Goal: Task Accomplishment & Management: Manage account settings

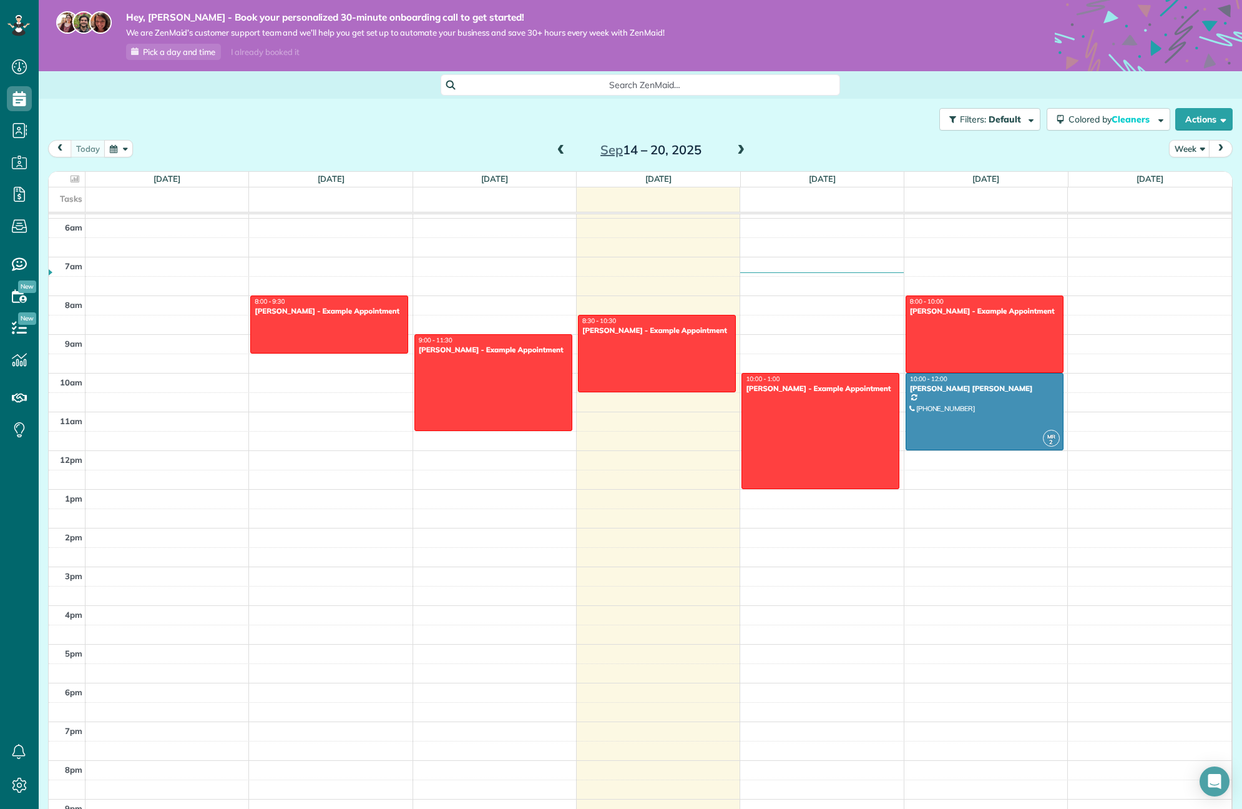
scroll to position [246, 0]
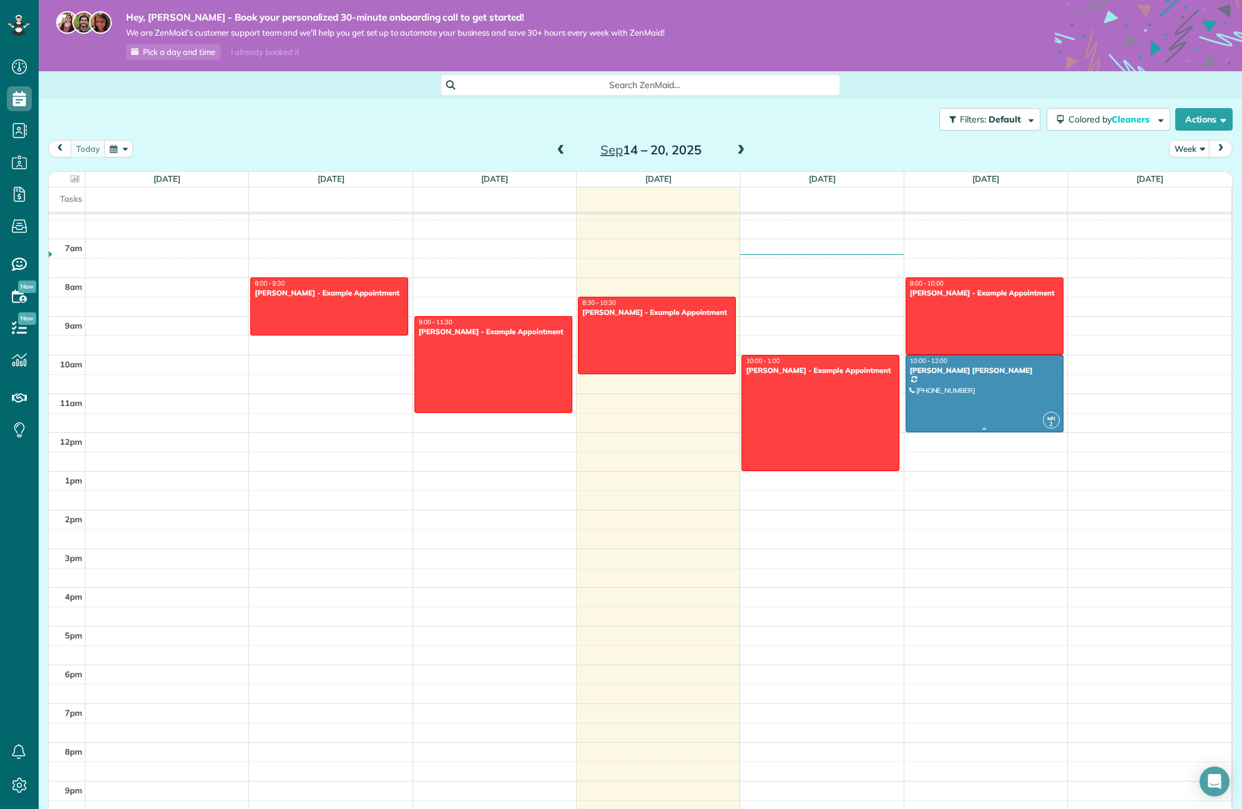
click at [913, 398] on div at bounding box center [985, 393] width 157 height 76
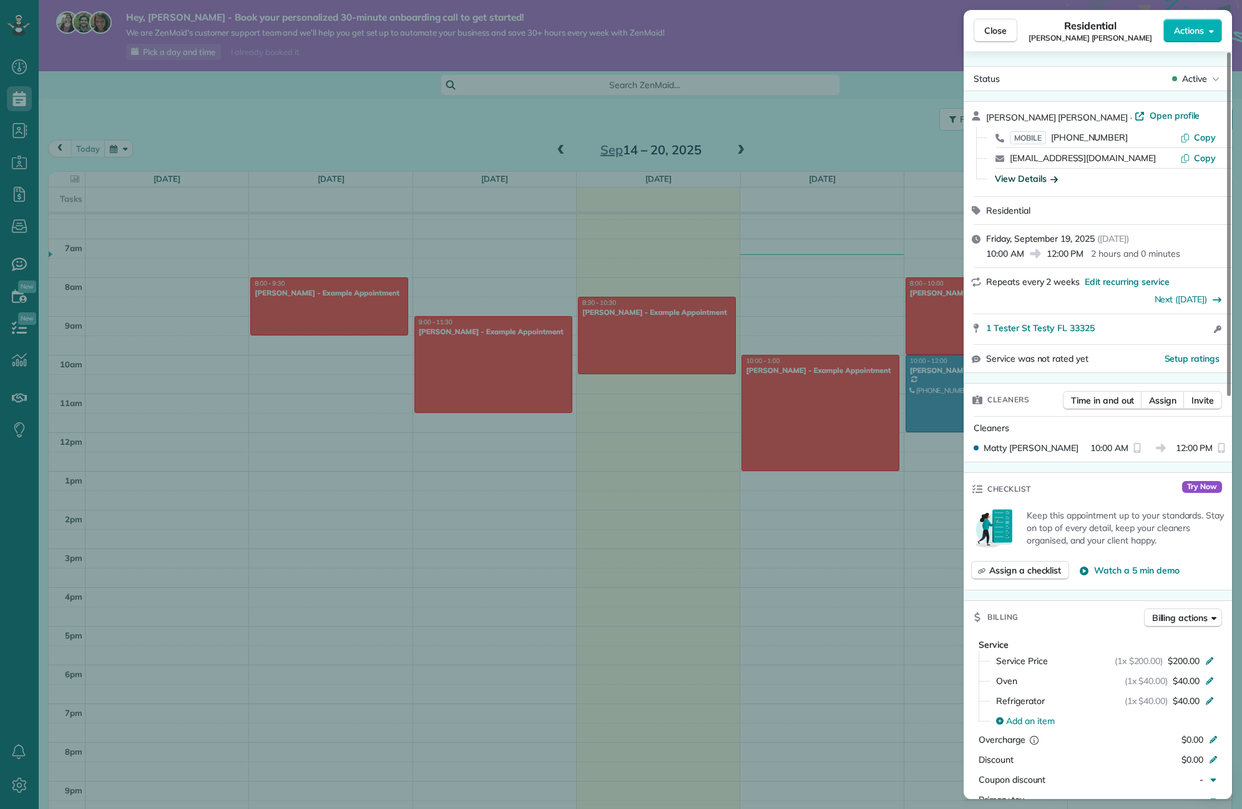
click at [913, 179] on div "View Details" at bounding box center [1026, 178] width 63 height 12
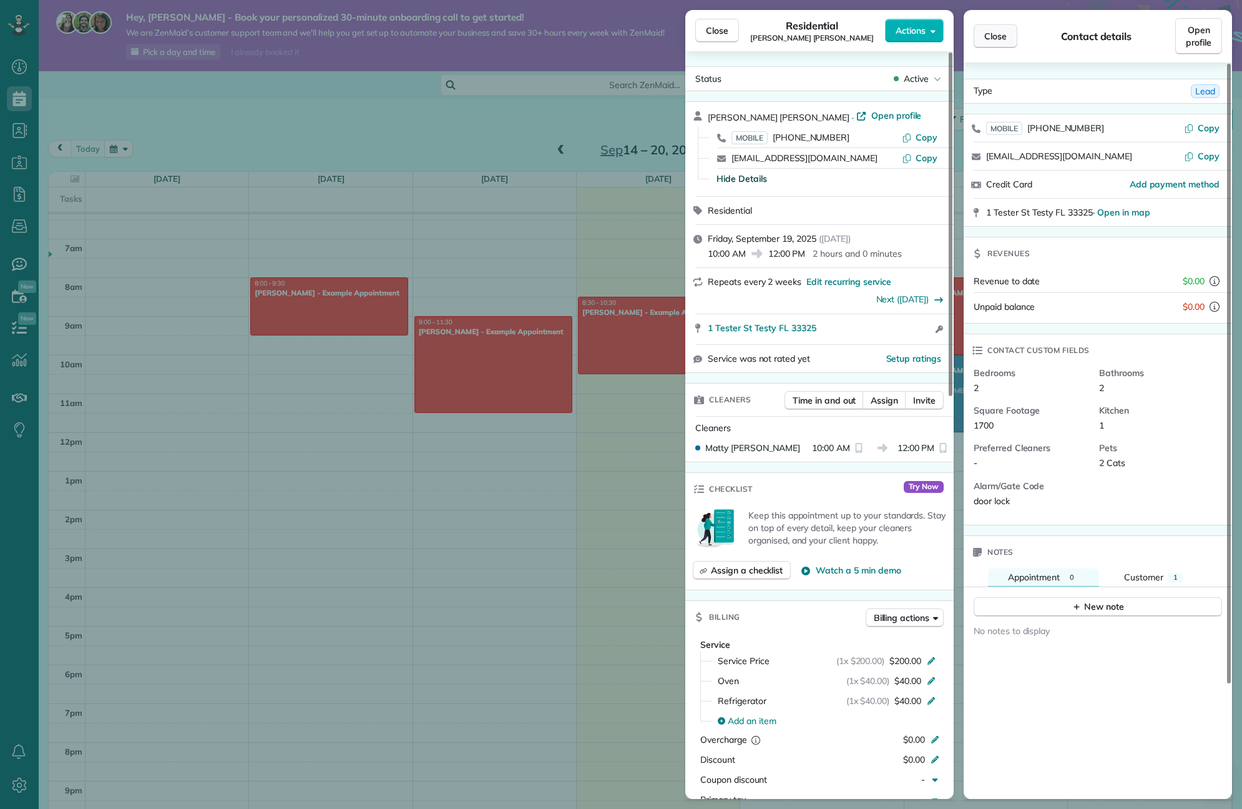
click at [913, 35] on span "Close" at bounding box center [996, 36] width 22 height 12
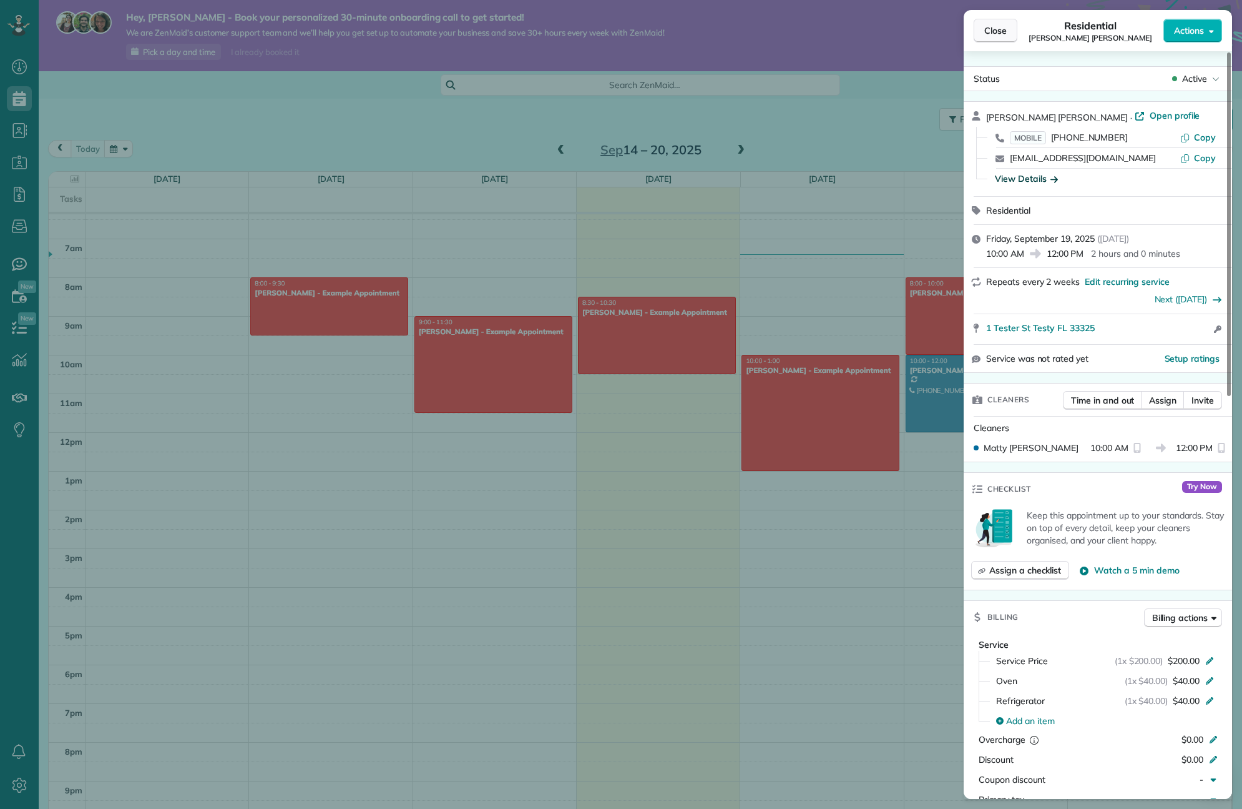
click at [913, 32] on span "Close" at bounding box center [996, 30] width 22 height 12
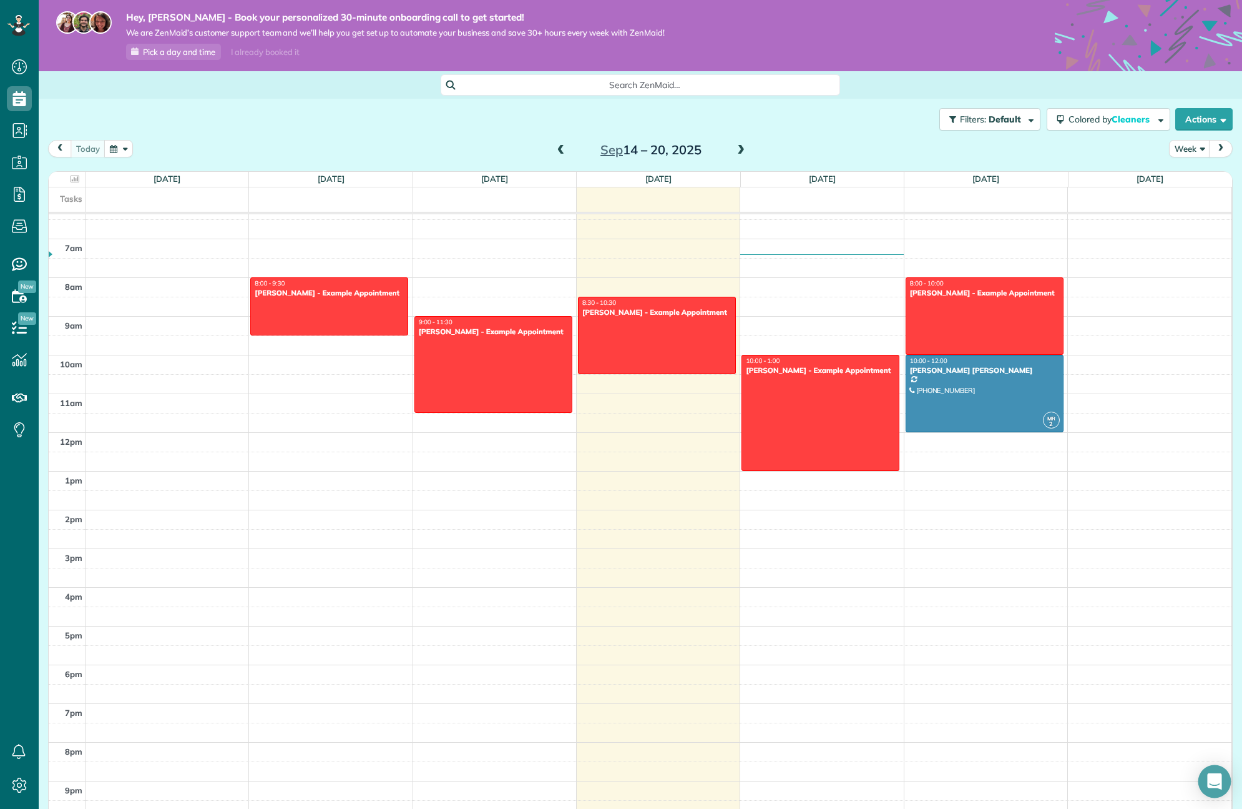
click at [913, 520] on div "Open Intercom Messenger" at bounding box center [1215, 781] width 33 height 33
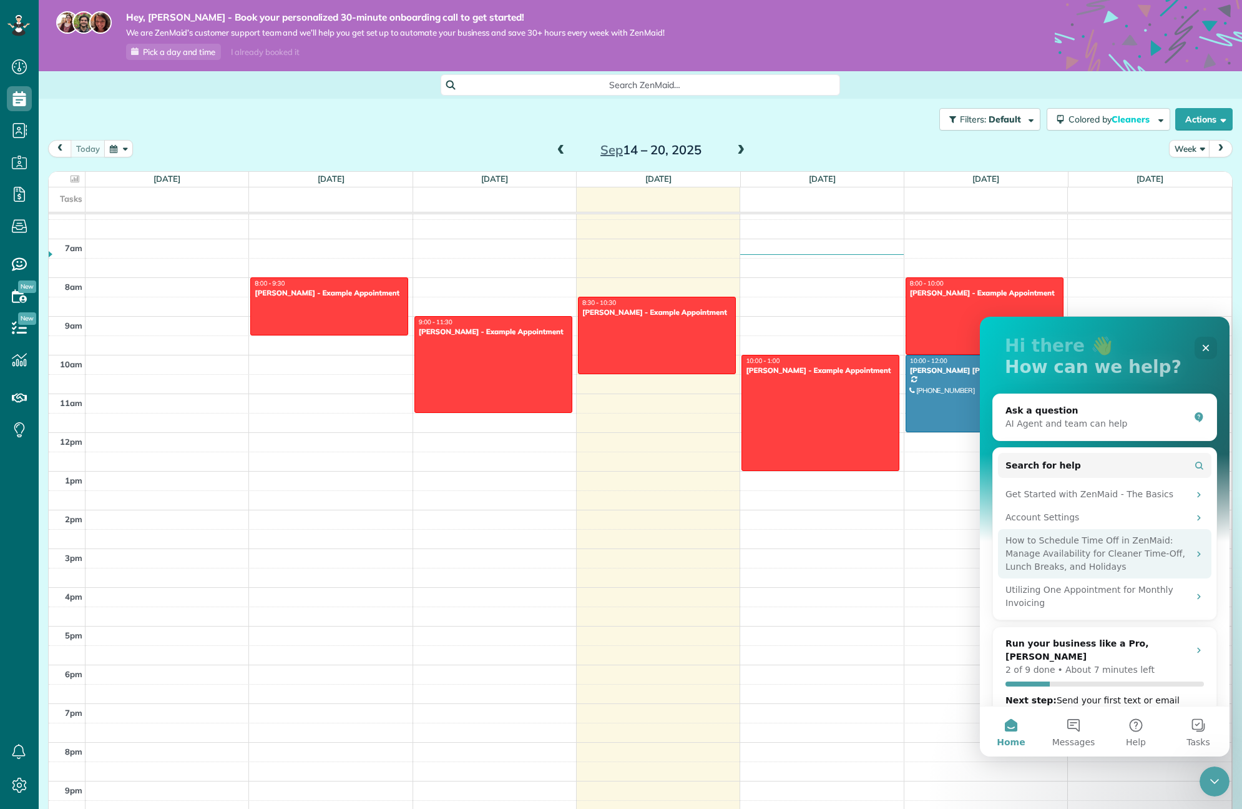
scroll to position [74, 0]
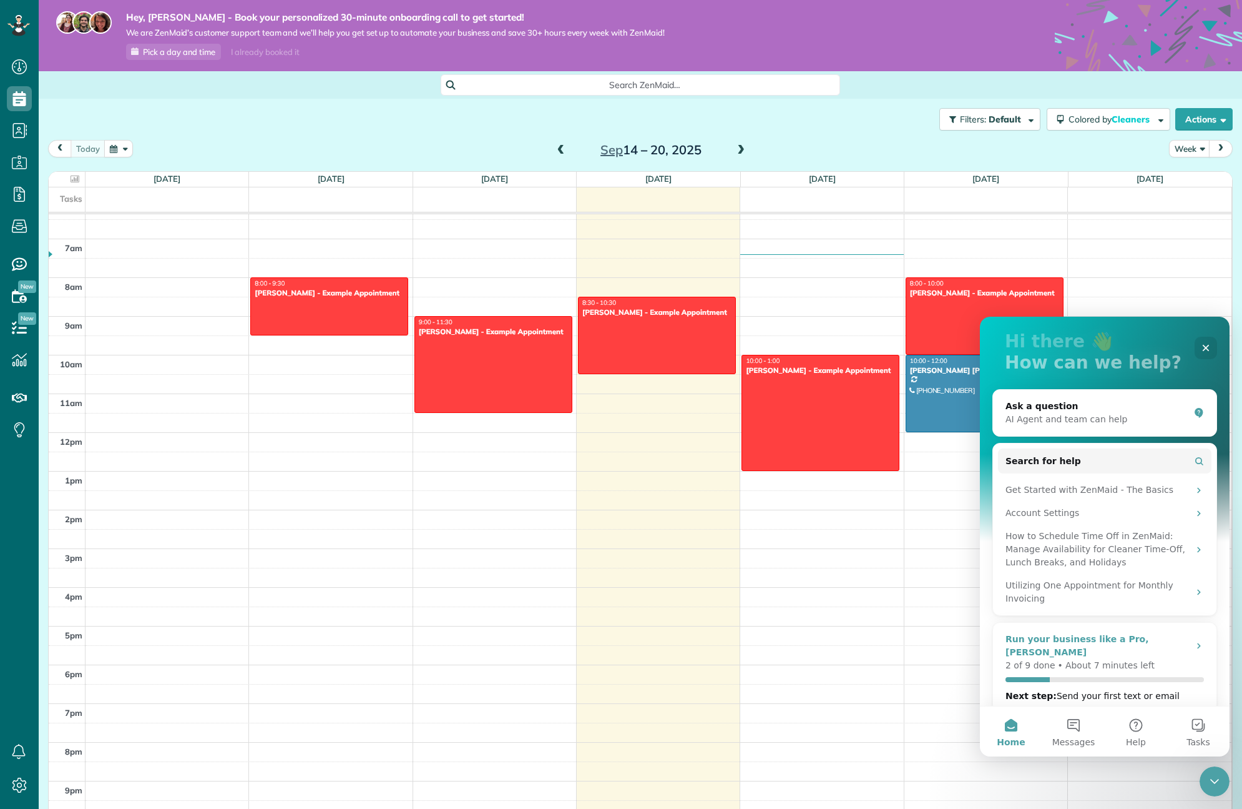
click at [913, 520] on div "Run your business like a Pro, Mathias" at bounding box center [1105, 645] width 199 height 26
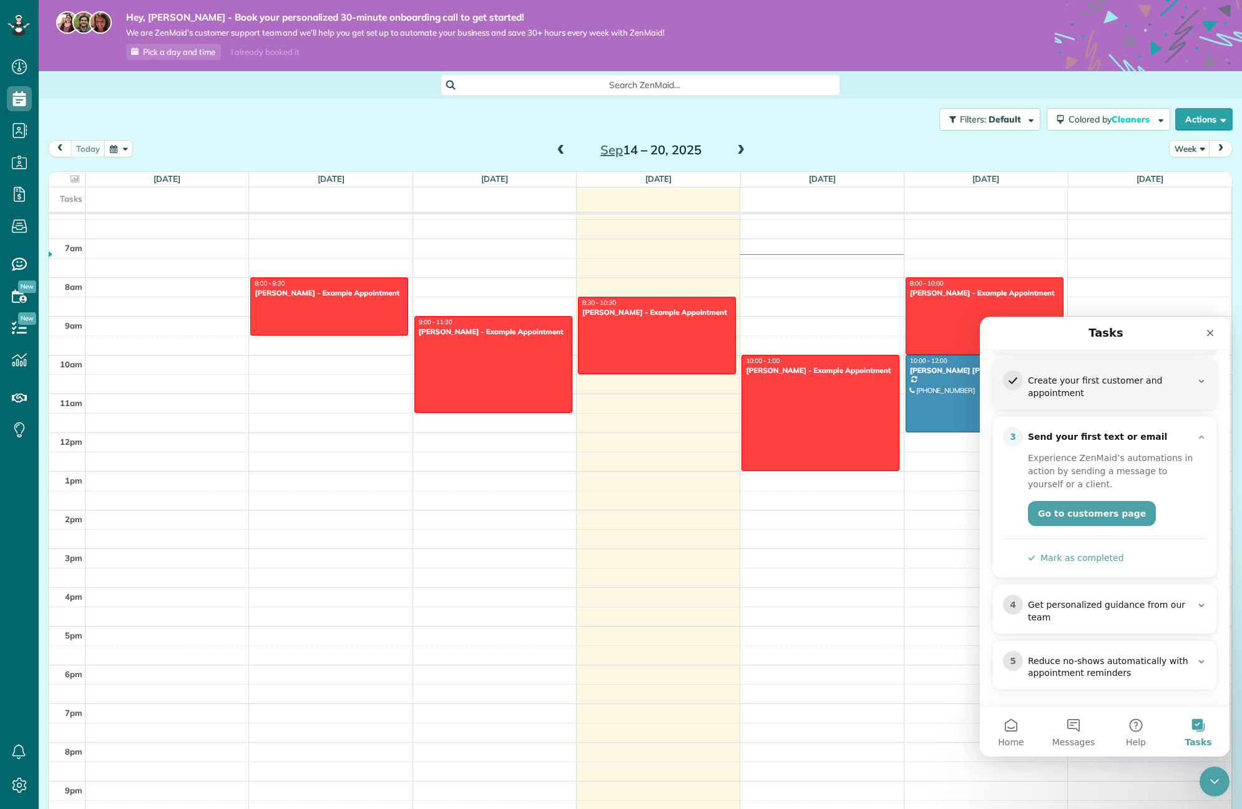
scroll to position [204, 0]
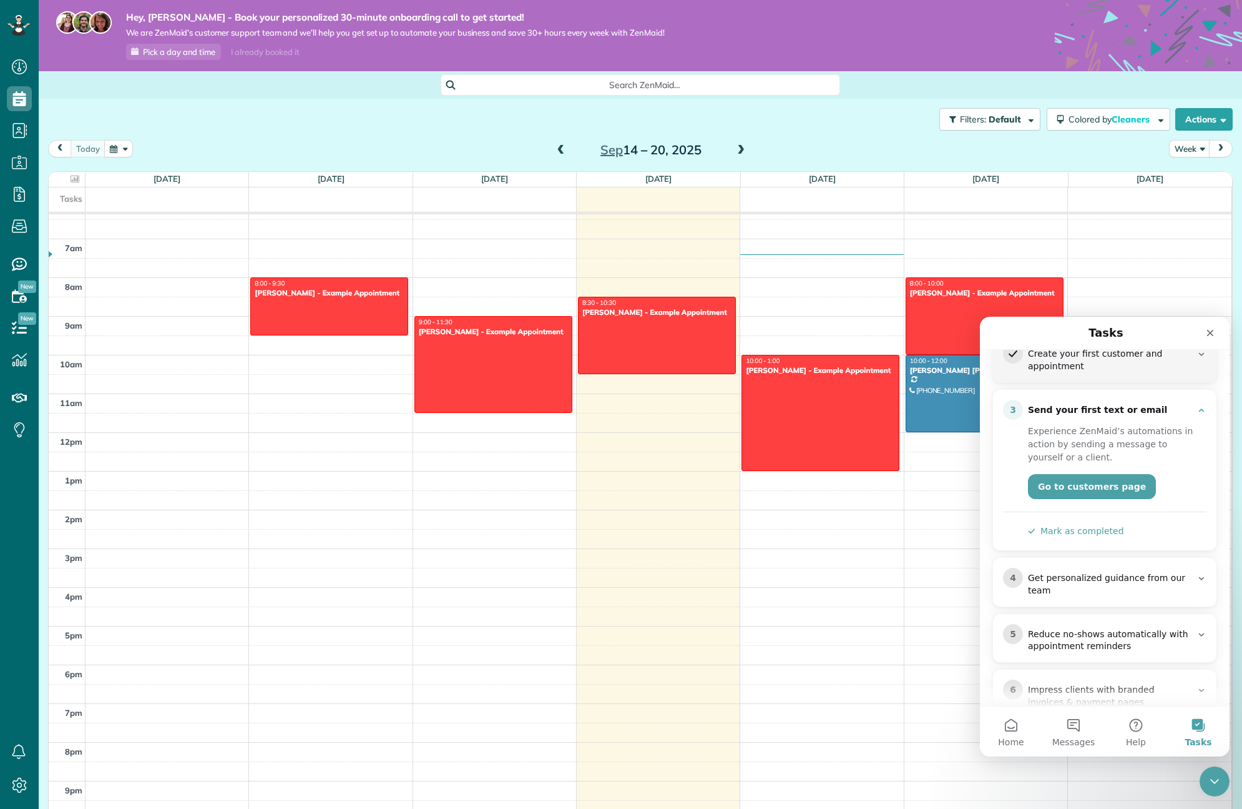
click at [913, 520] on div "Get personalized guidance from our team" at bounding box center [1110, 584] width 164 height 25
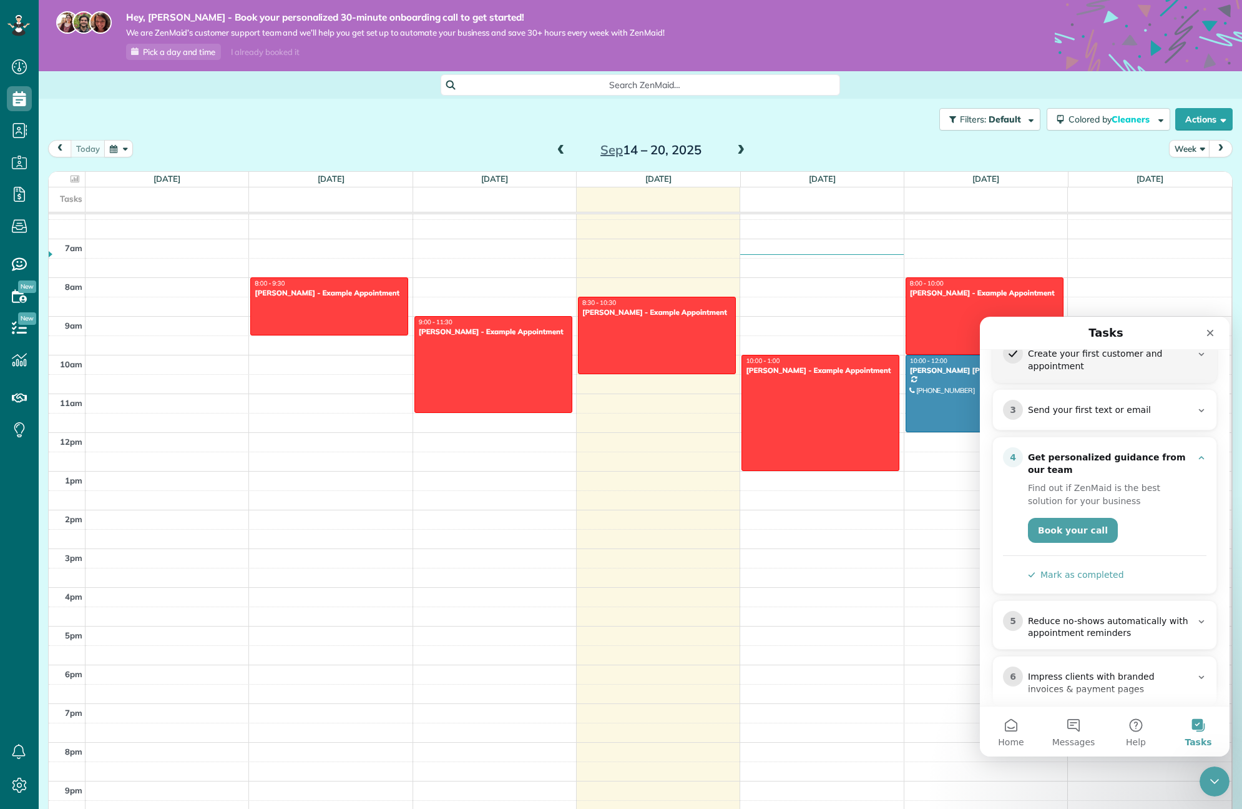
click at [913, 520] on div "Reduce no-shows automatically with appointment reminders" at bounding box center [1110, 627] width 164 height 25
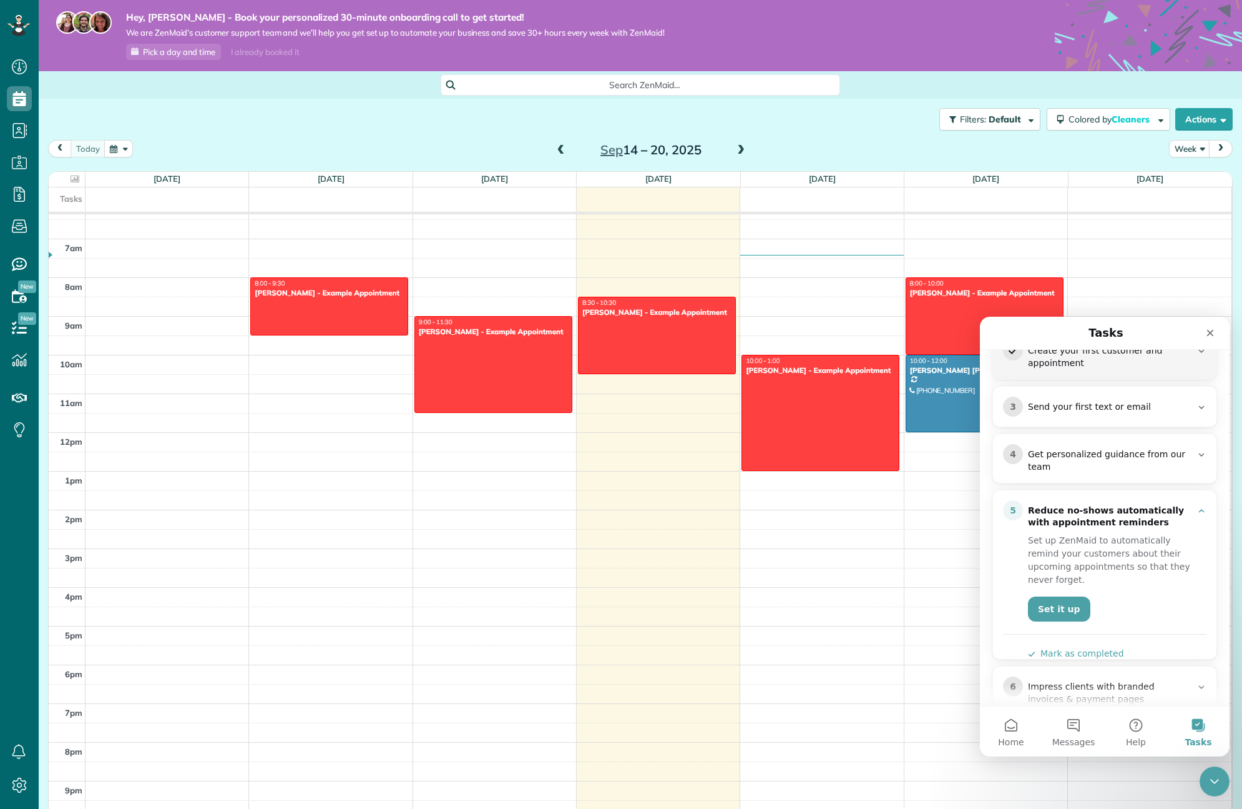
scroll to position [227, 0]
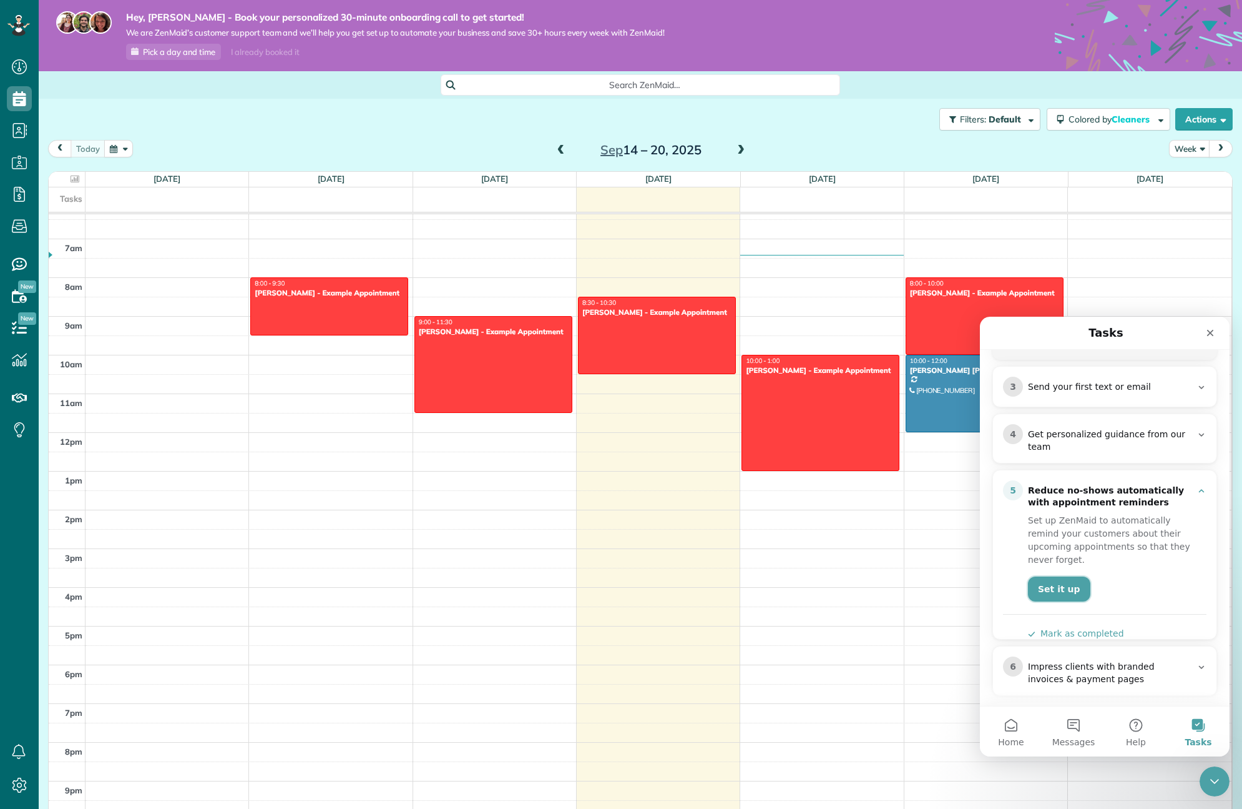
click at [913, 520] on link "Set it up" at bounding box center [1059, 588] width 62 height 25
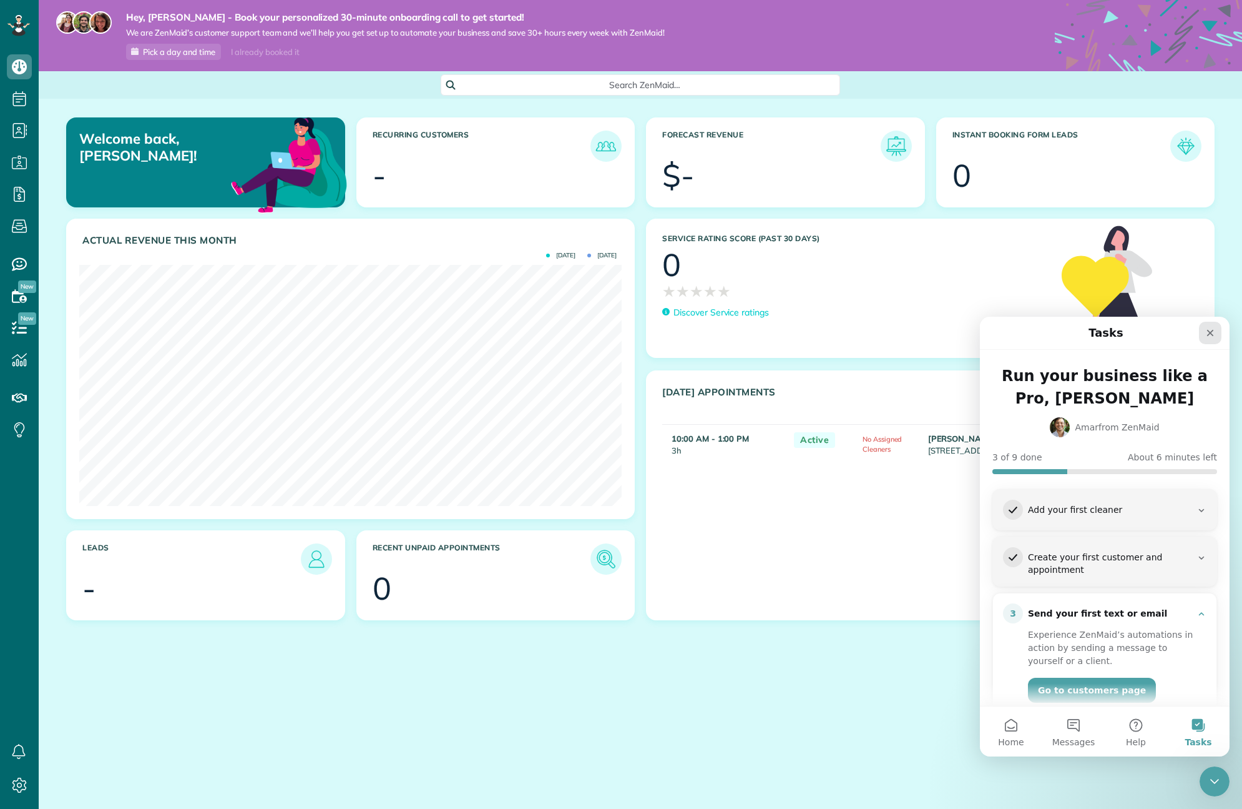
click at [1207, 332] on icon "Close" at bounding box center [1211, 333] width 10 height 10
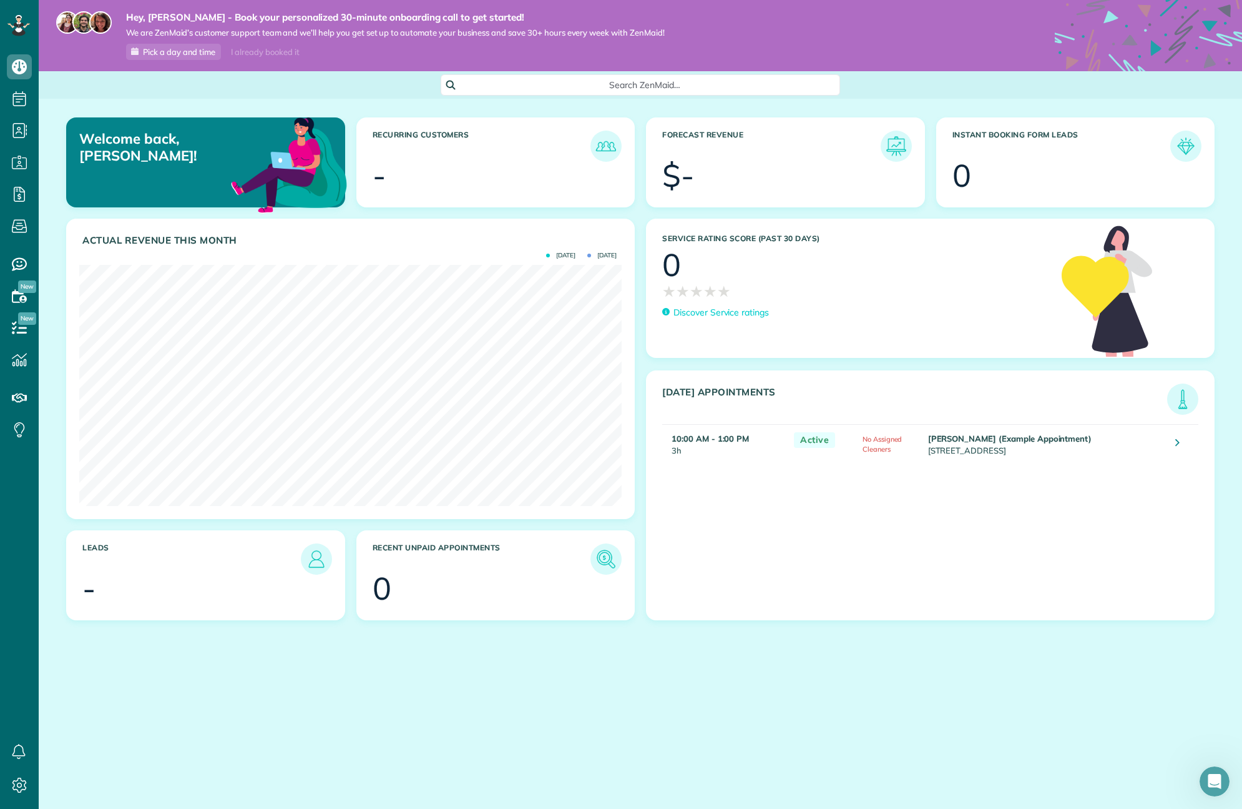
click at [975, 448] on td "Mr. Amar Ghose (Example Appointment) 673 Park Boulevard Palo Alto CA 94306" at bounding box center [1045, 443] width 241 height 39
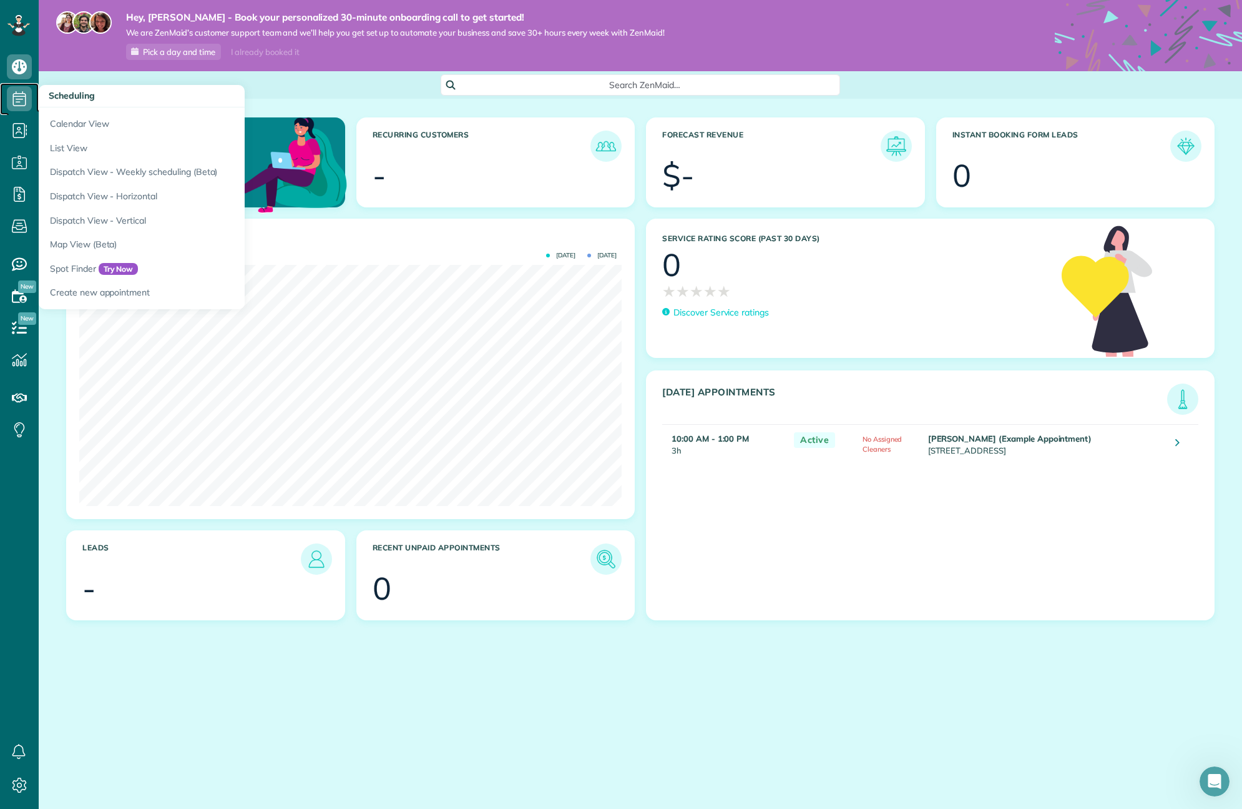
click at [13, 97] on use at bounding box center [19, 98] width 13 height 15
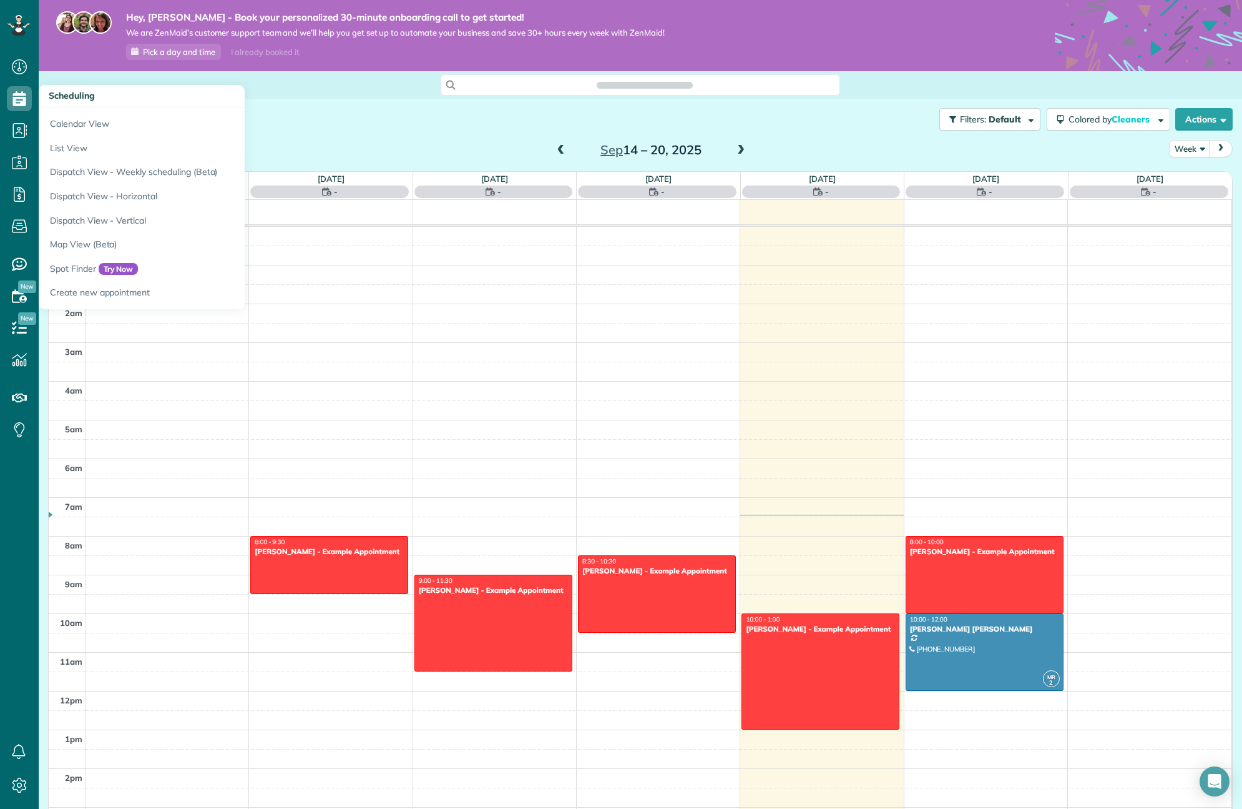
scroll to position [258, 0]
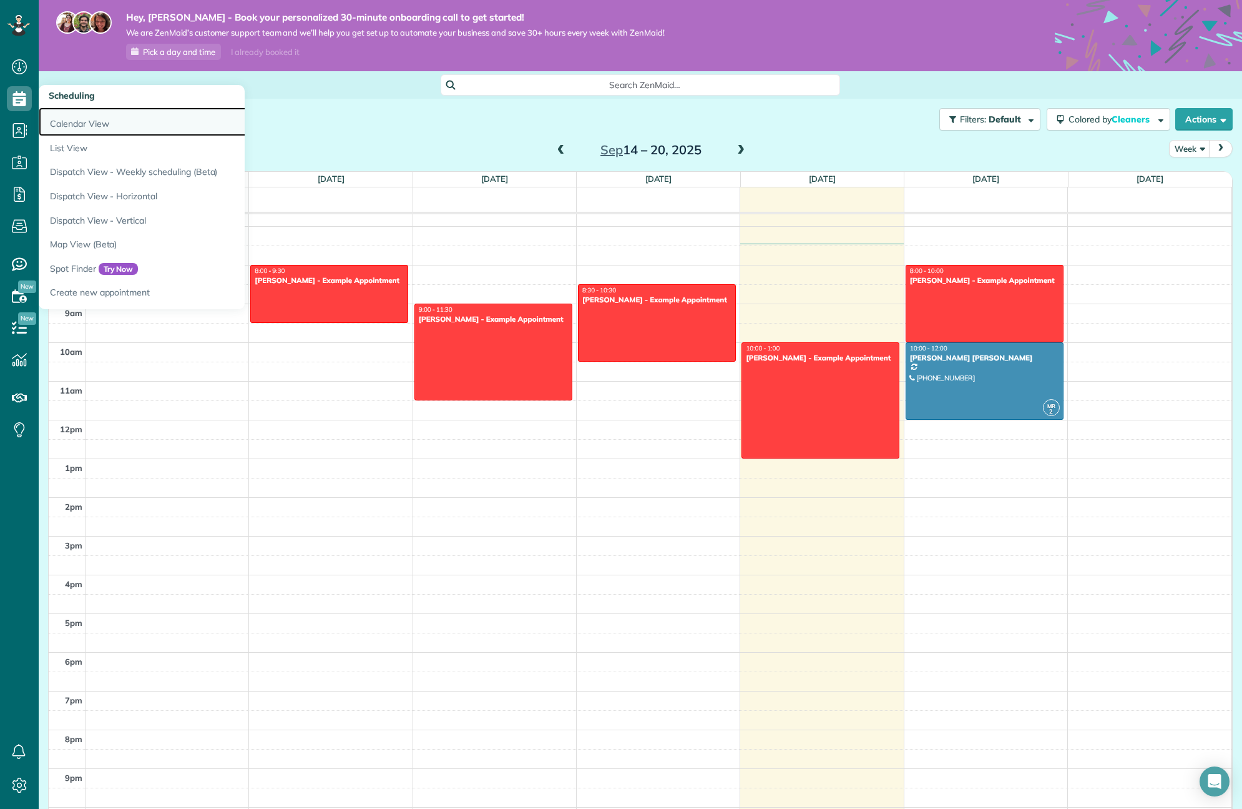
click at [86, 120] on link "Calendar View" at bounding box center [195, 121] width 312 height 29
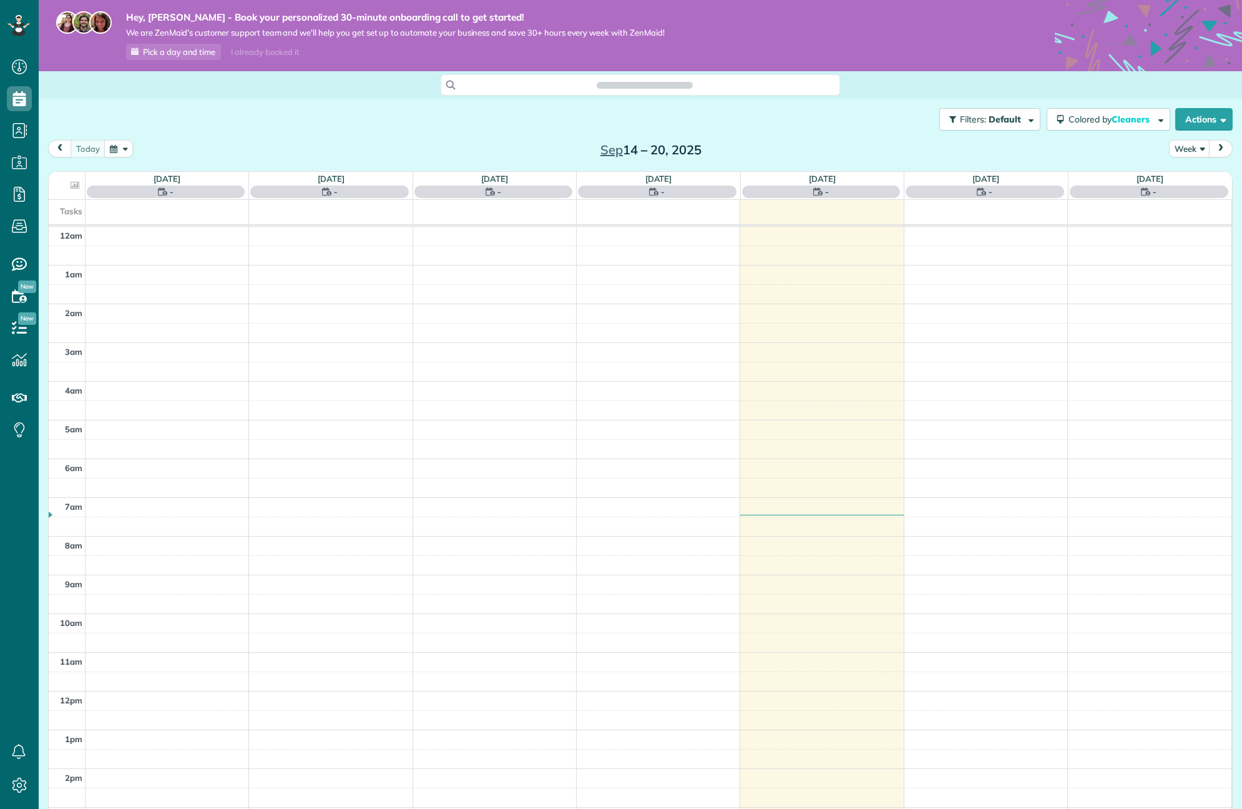
scroll to position [258, 0]
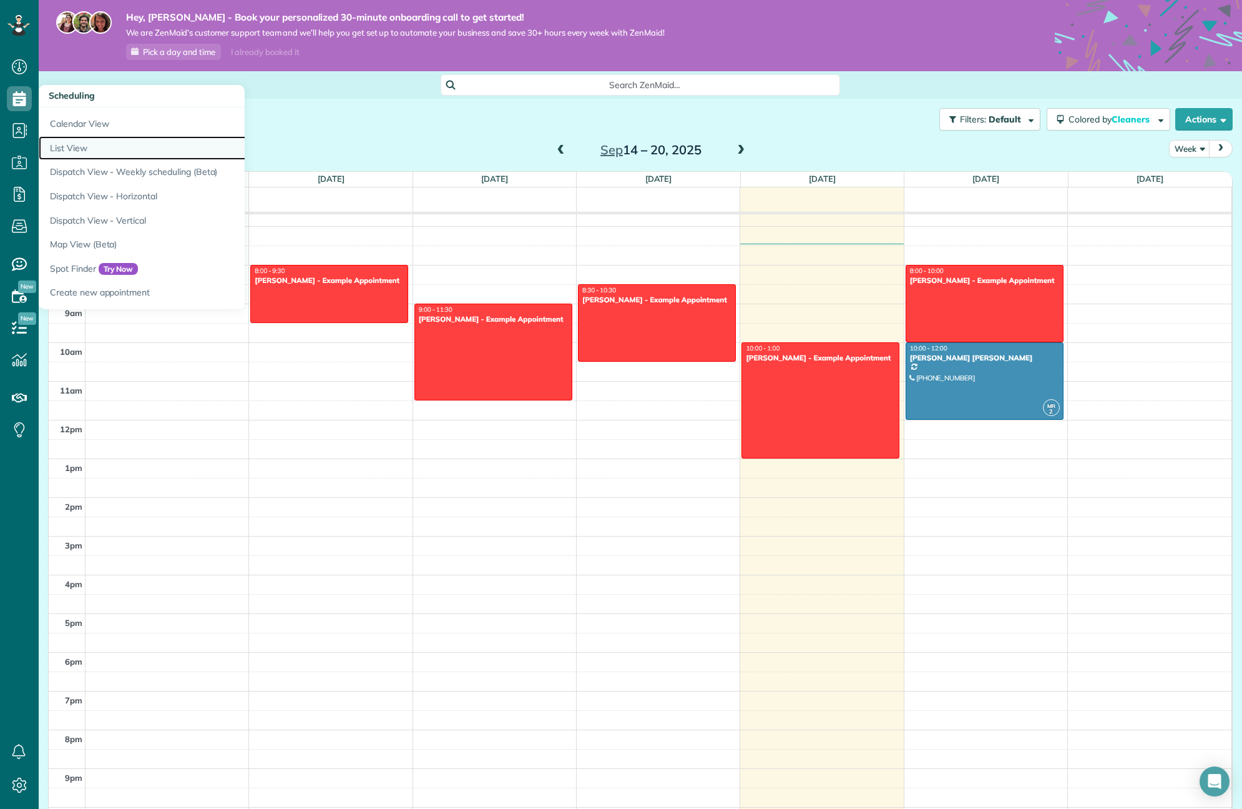
click at [77, 149] on link "List View" at bounding box center [195, 148] width 312 height 24
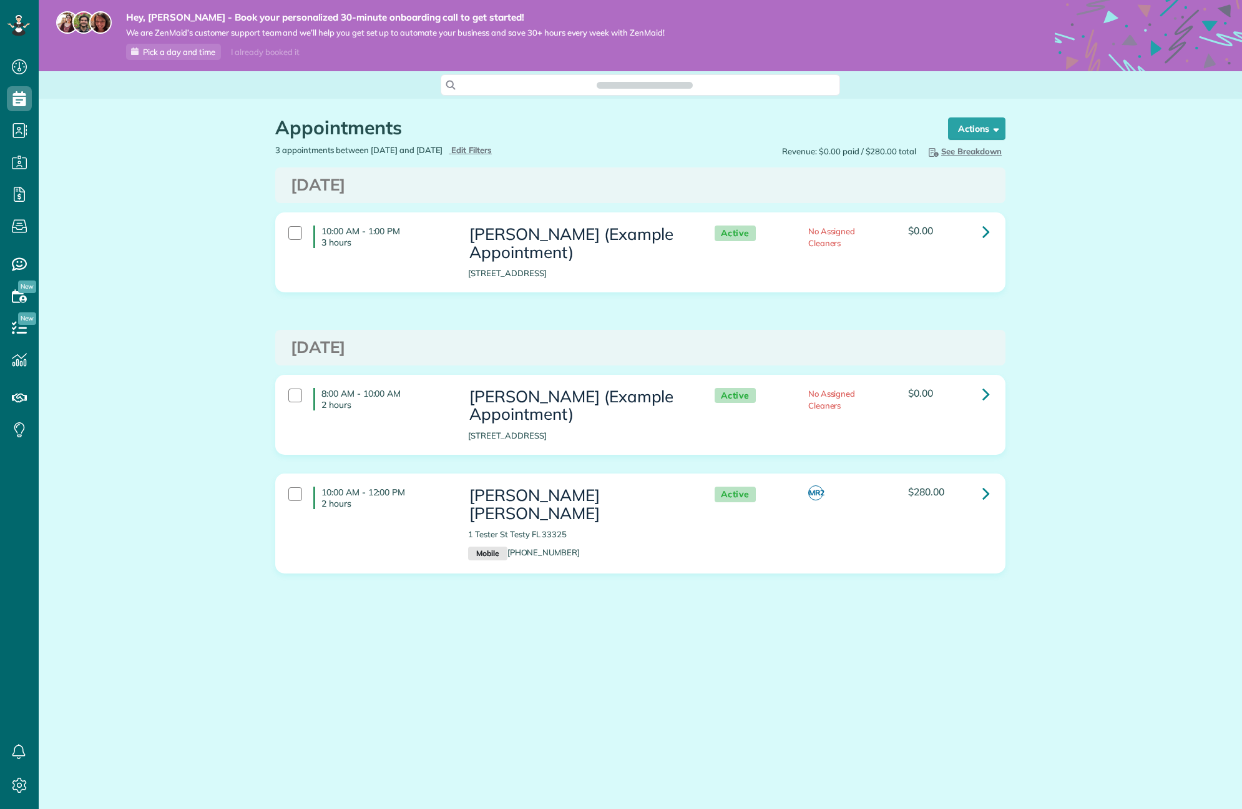
scroll to position [6, 6]
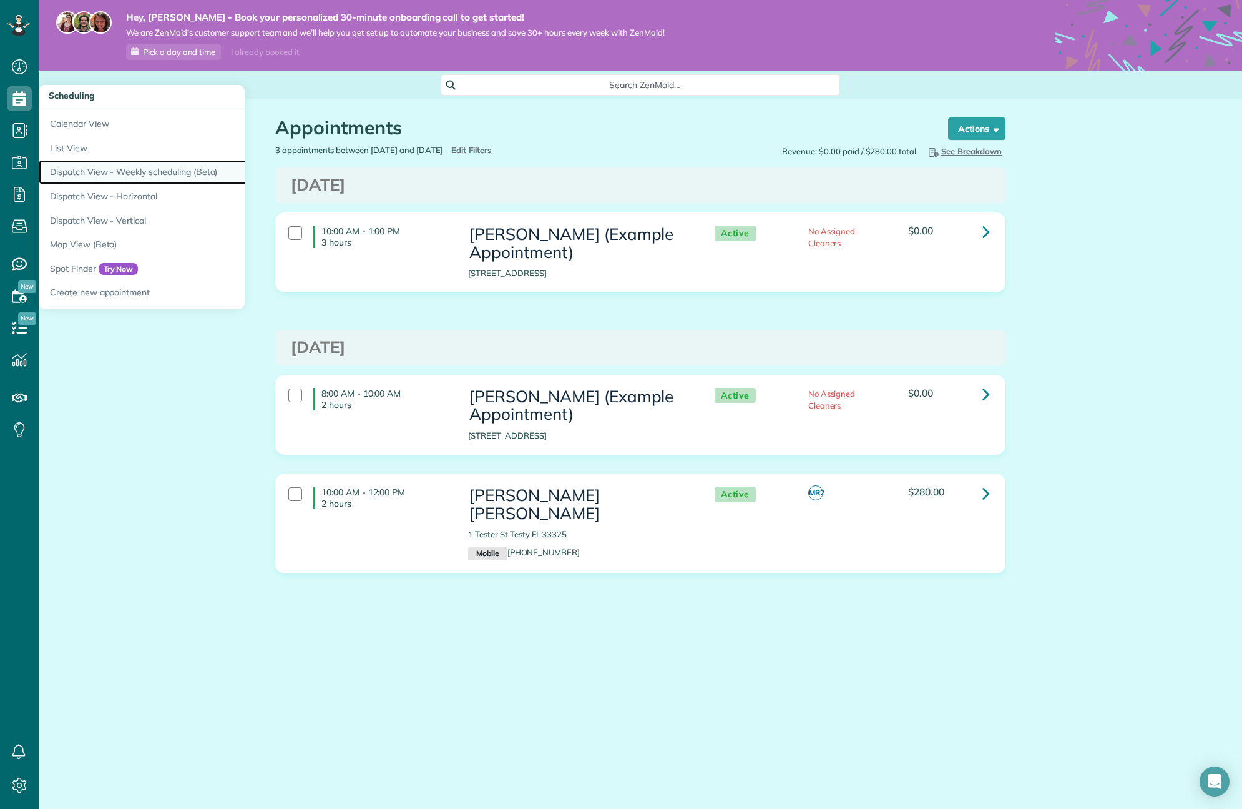
click at [97, 169] on link "Dispatch View - Weekly scheduling (Beta)" at bounding box center [195, 172] width 312 height 24
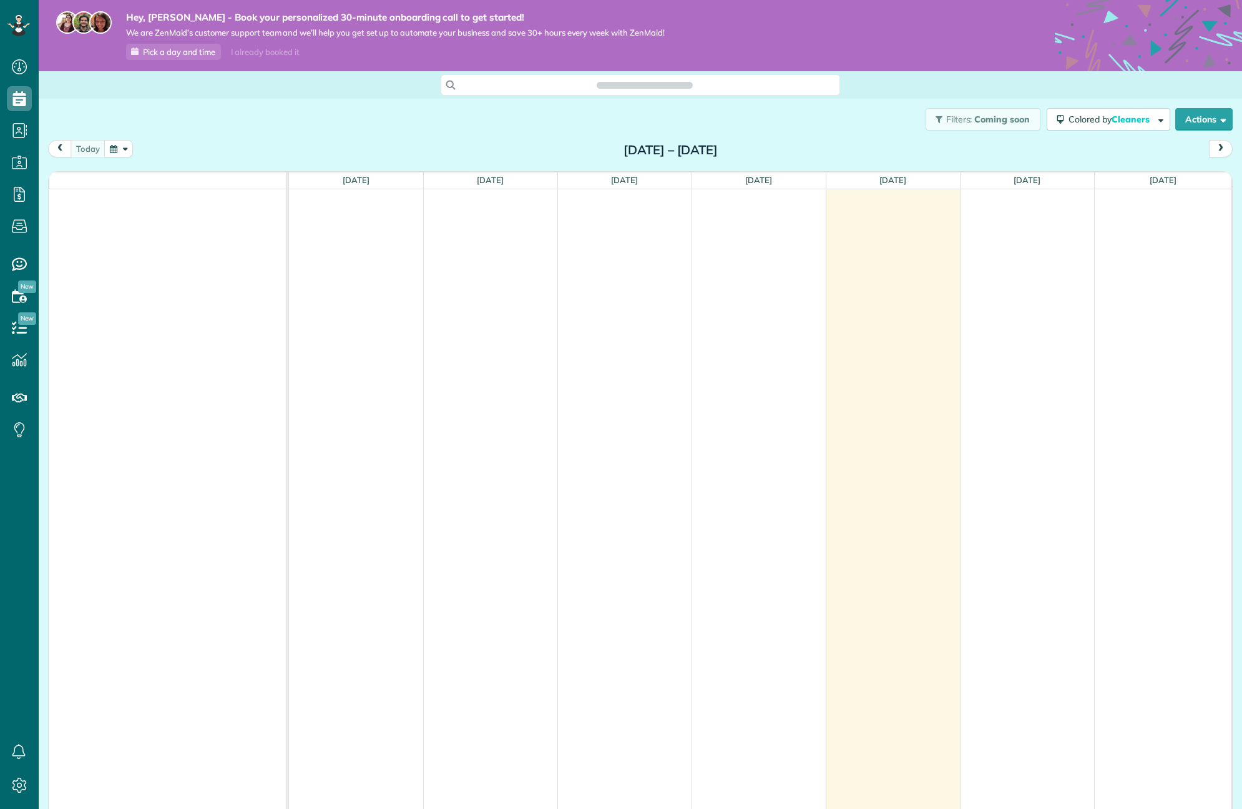
scroll to position [6, 6]
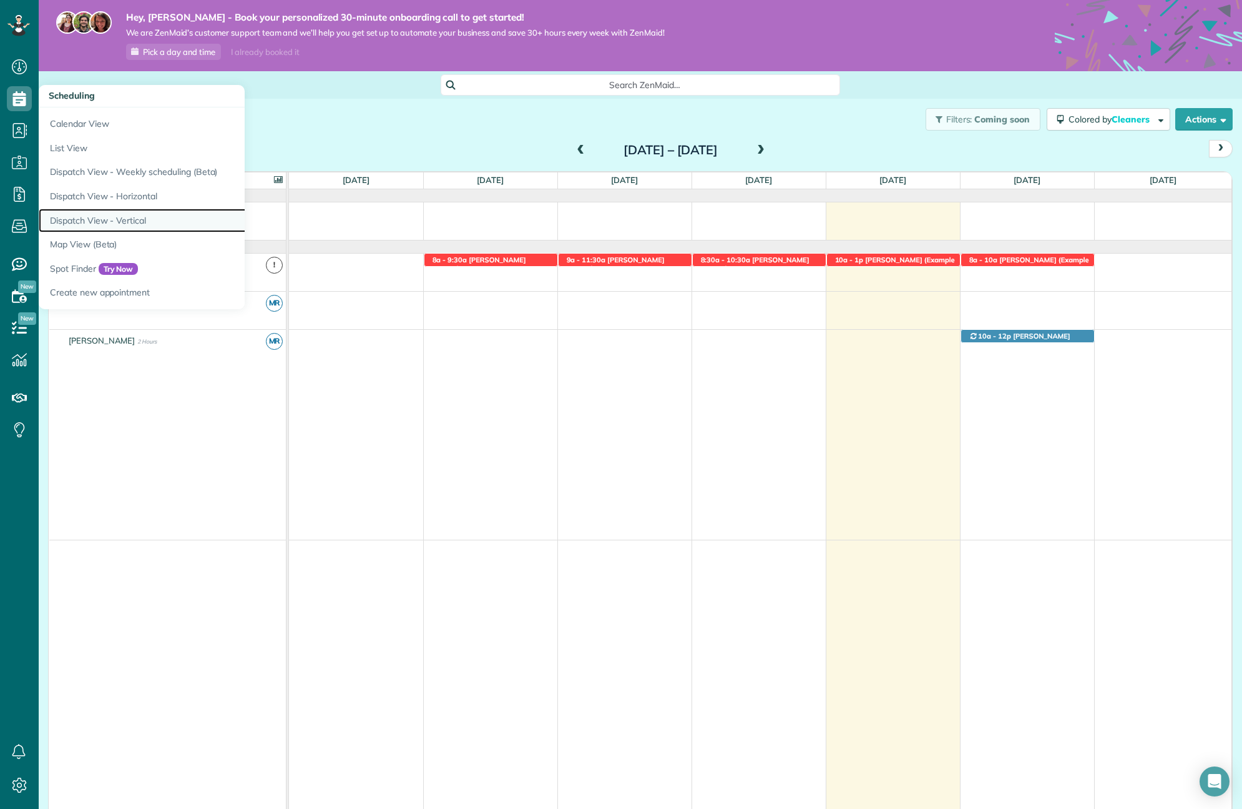
click at [124, 225] on link "Dispatch View - Vertical" at bounding box center [195, 221] width 312 height 24
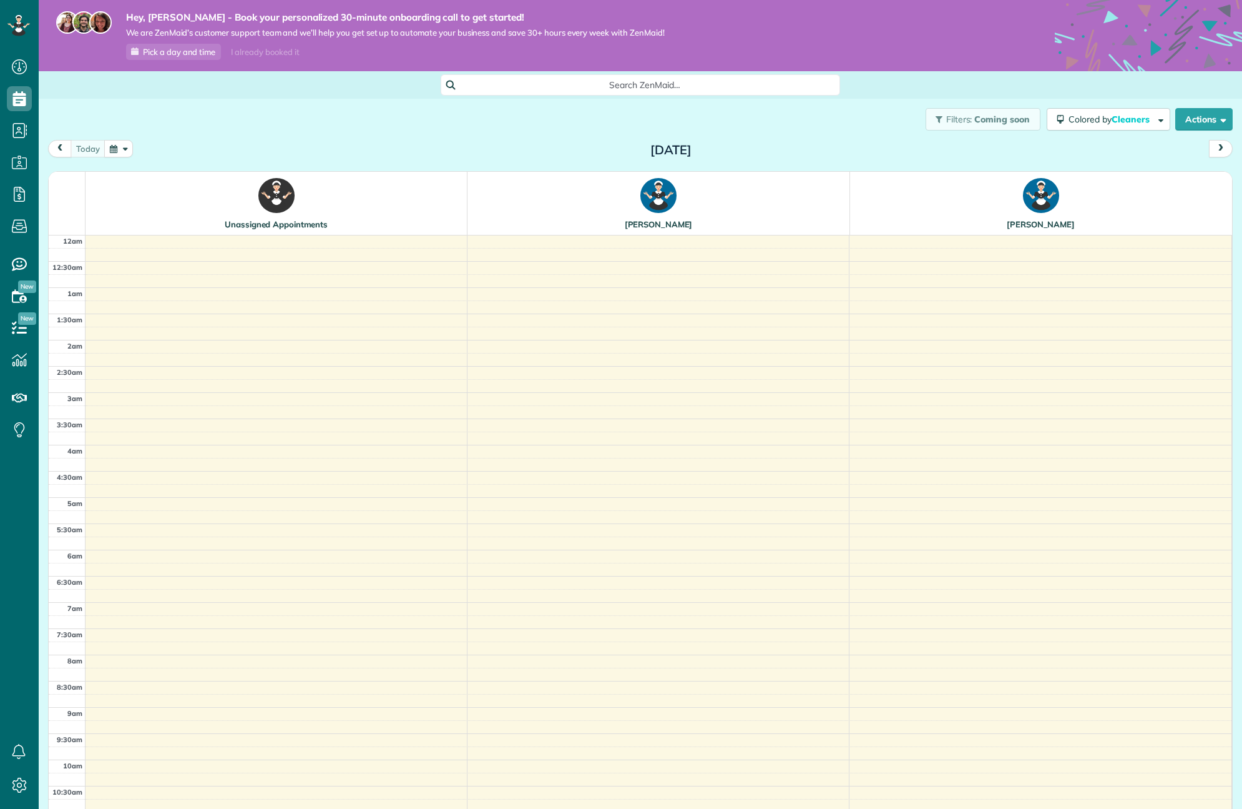
scroll to position [315, 0]
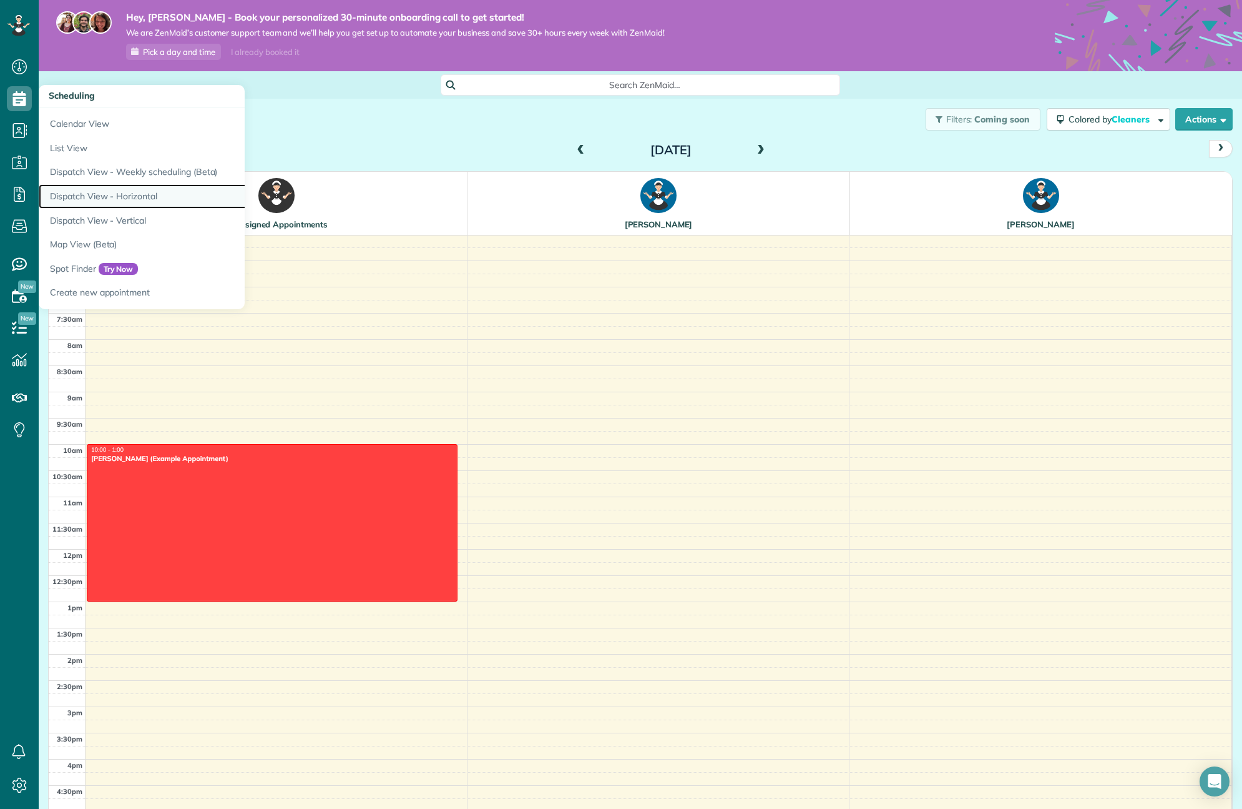
click at [129, 202] on link "Dispatch View - Horizontal" at bounding box center [195, 196] width 312 height 24
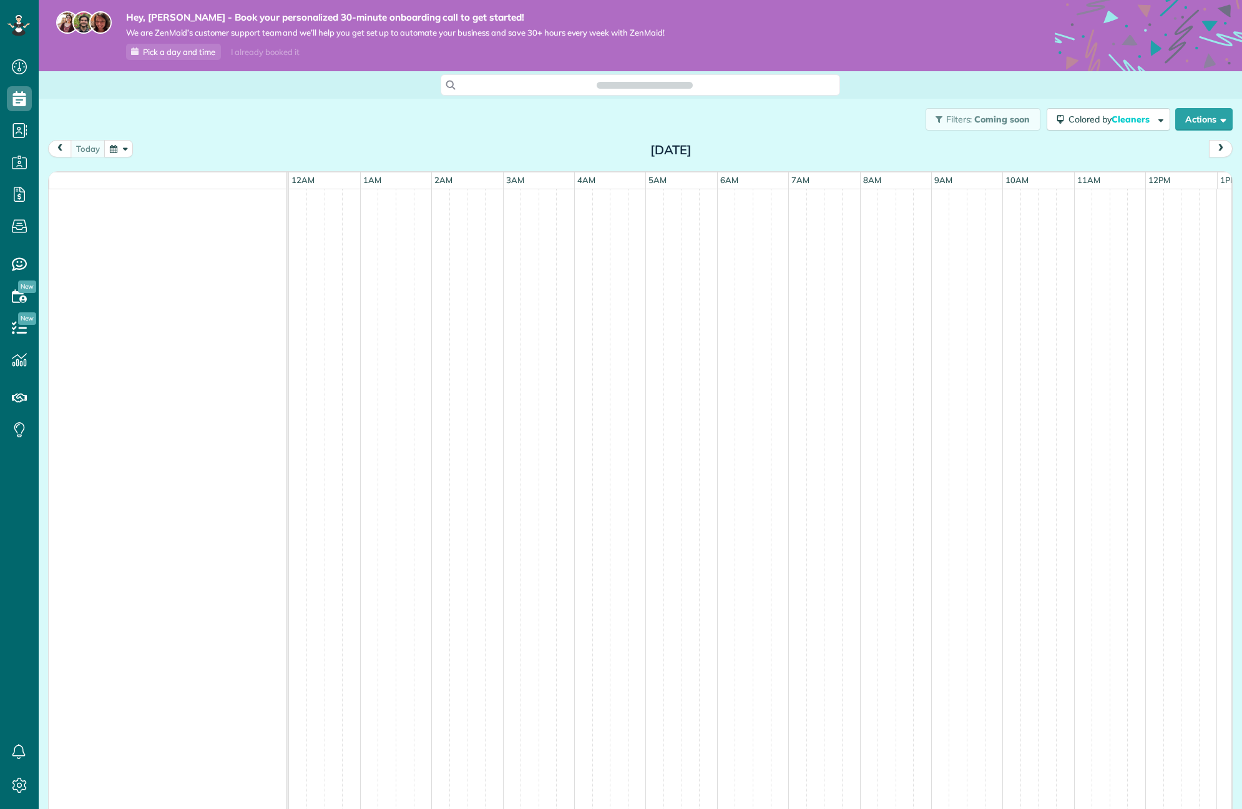
scroll to position [0, 429]
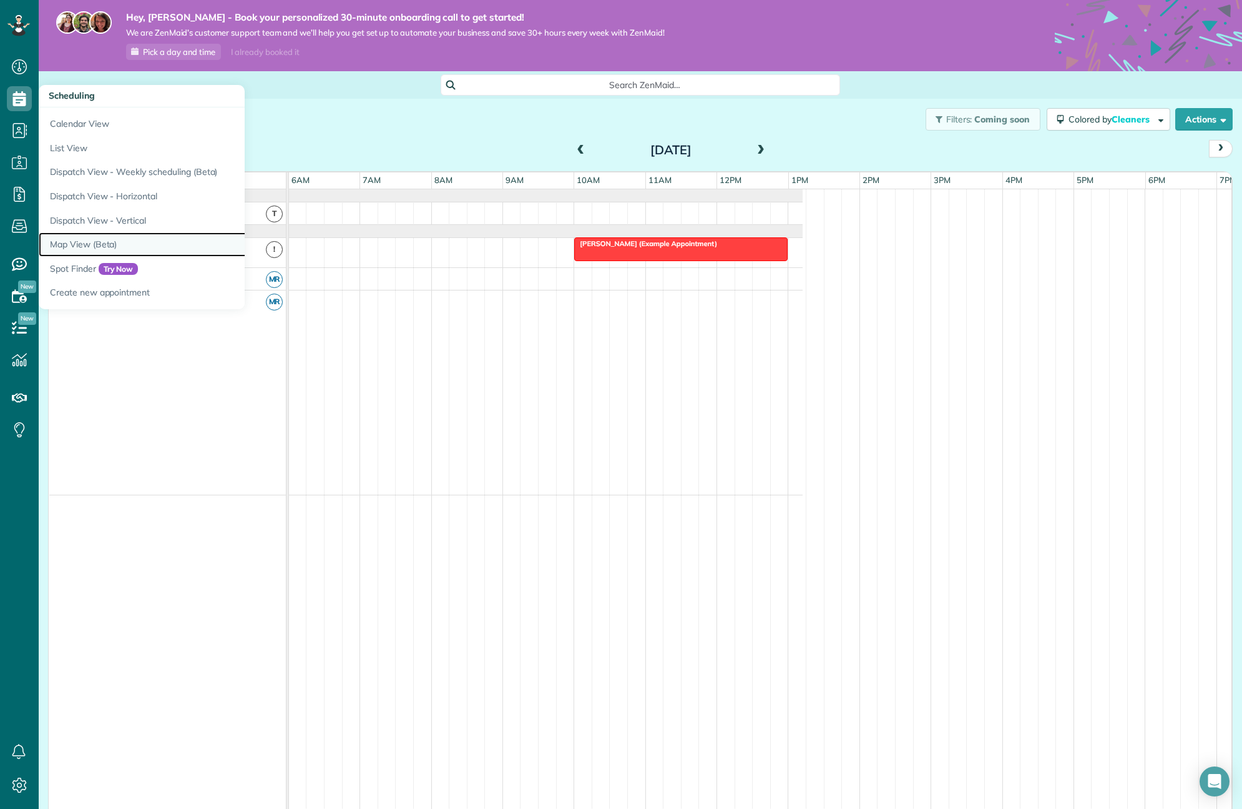
click at [160, 246] on link "Map View (Beta)" at bounding box center [195, 244] width 312 height 24
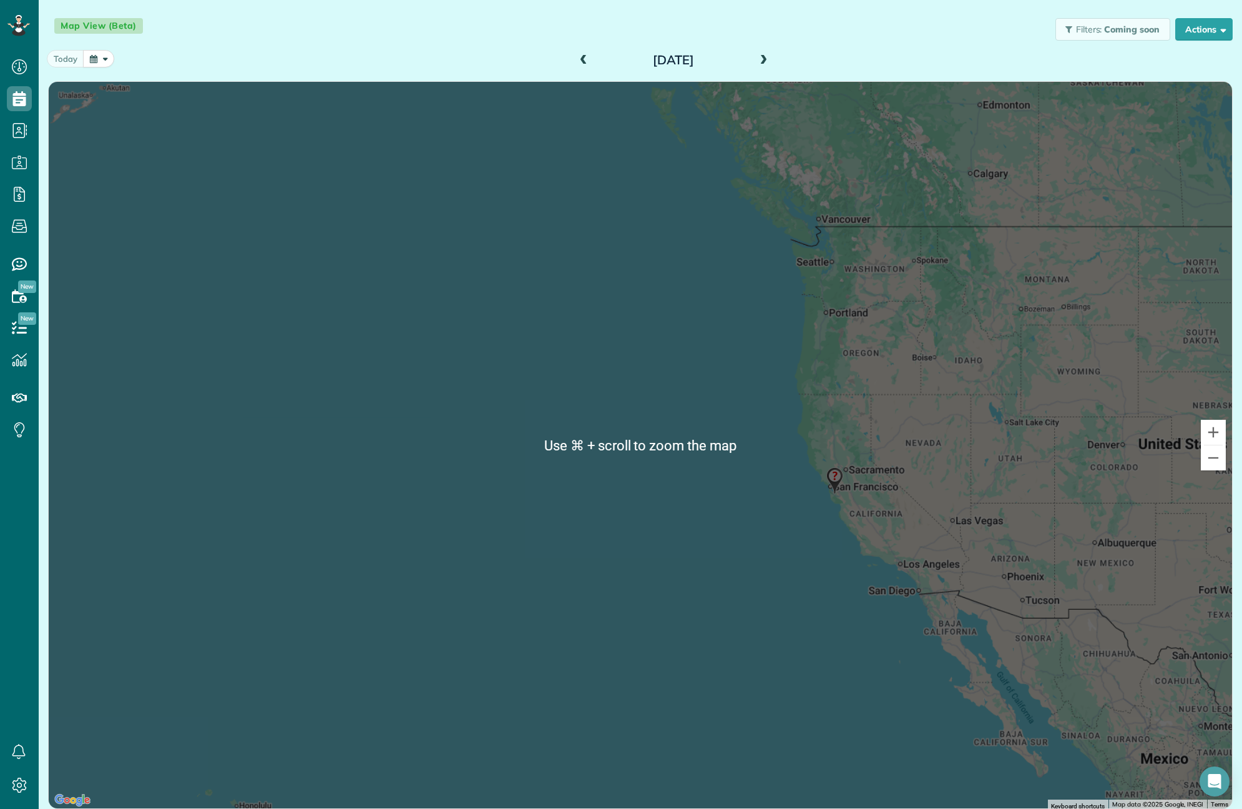
scroll to position [108, 0]
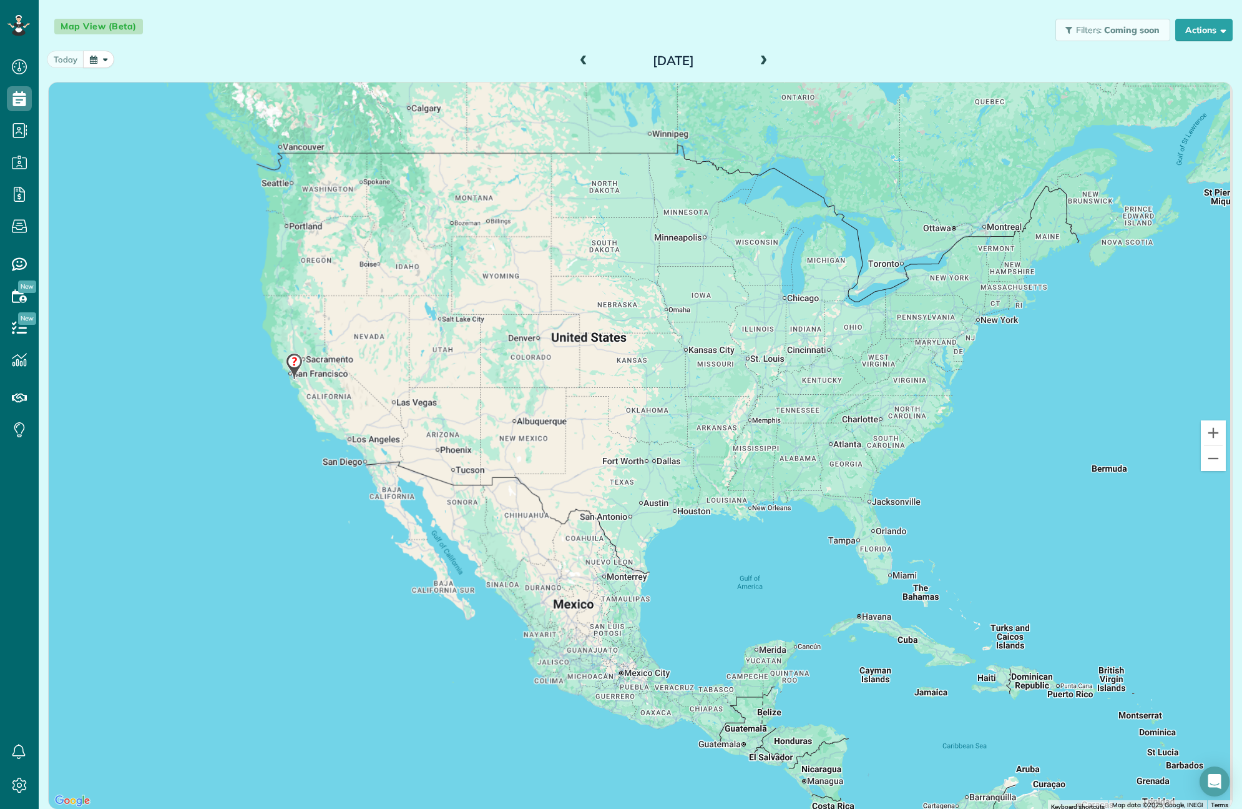
drag, startPoint x: 865, startPoint y: 478, endPoint x: 289, endPoint y: 340, distance: 592.4
click at [295, 343] on div at bounding box center [641, 445] width 1184 height 726
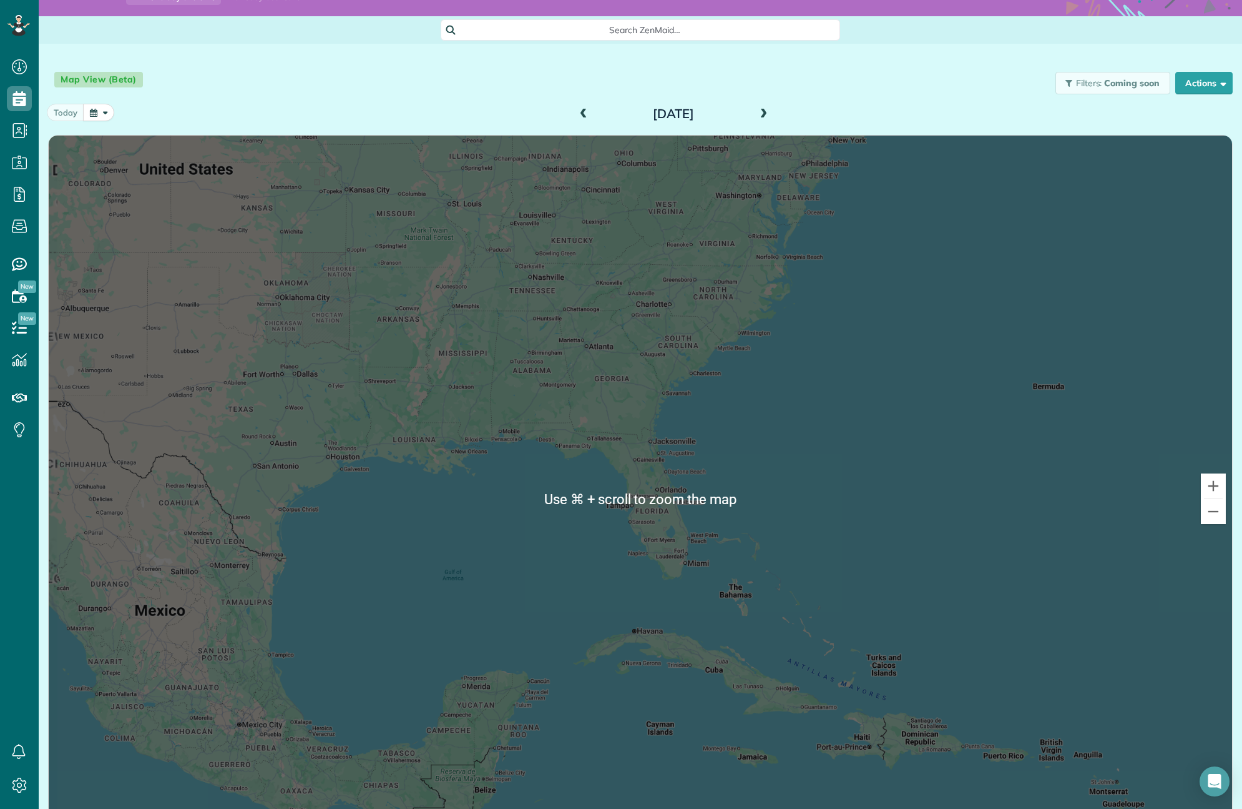
scroll to position [0, 0]
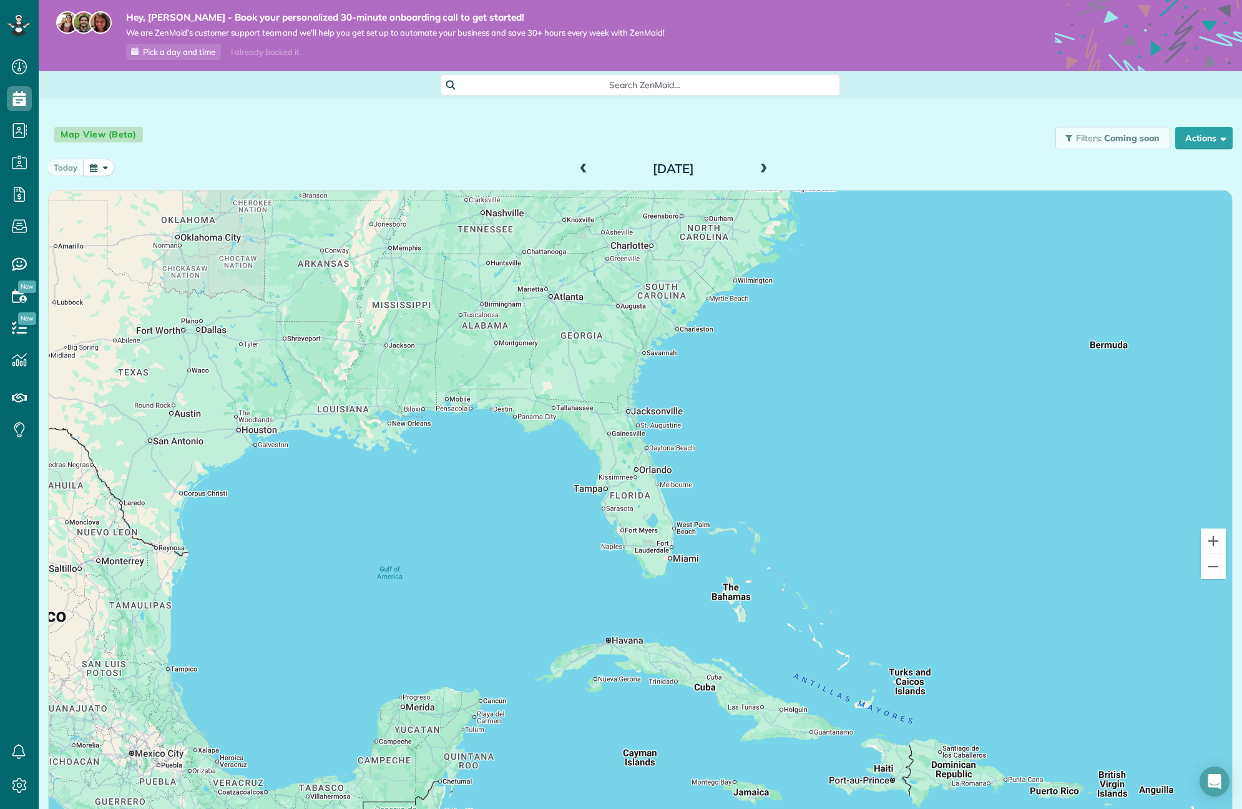
drag, startPoint x: 770, startPoint y: 561, endPoint x: 750, endPoint y: 503, distance: 61.8
click at [750, 503] on div at bounding box center [641, 553] width 1184 height 726
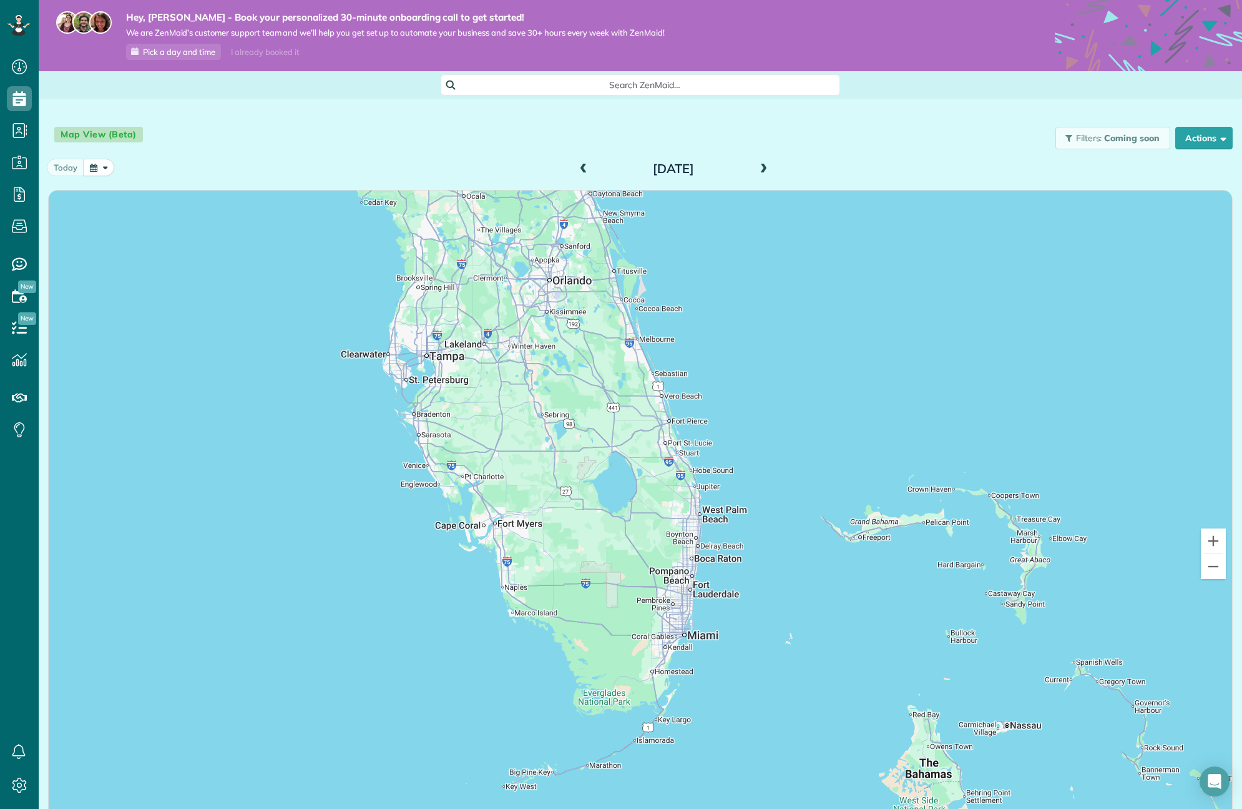
drag, startPoint x: 531, startPoint y: 473, endPoint x: 631, endPoint y: 446, distance: 102.8
click at [631, 446] on div at bounding box center [641, 553] width 1184 height 726
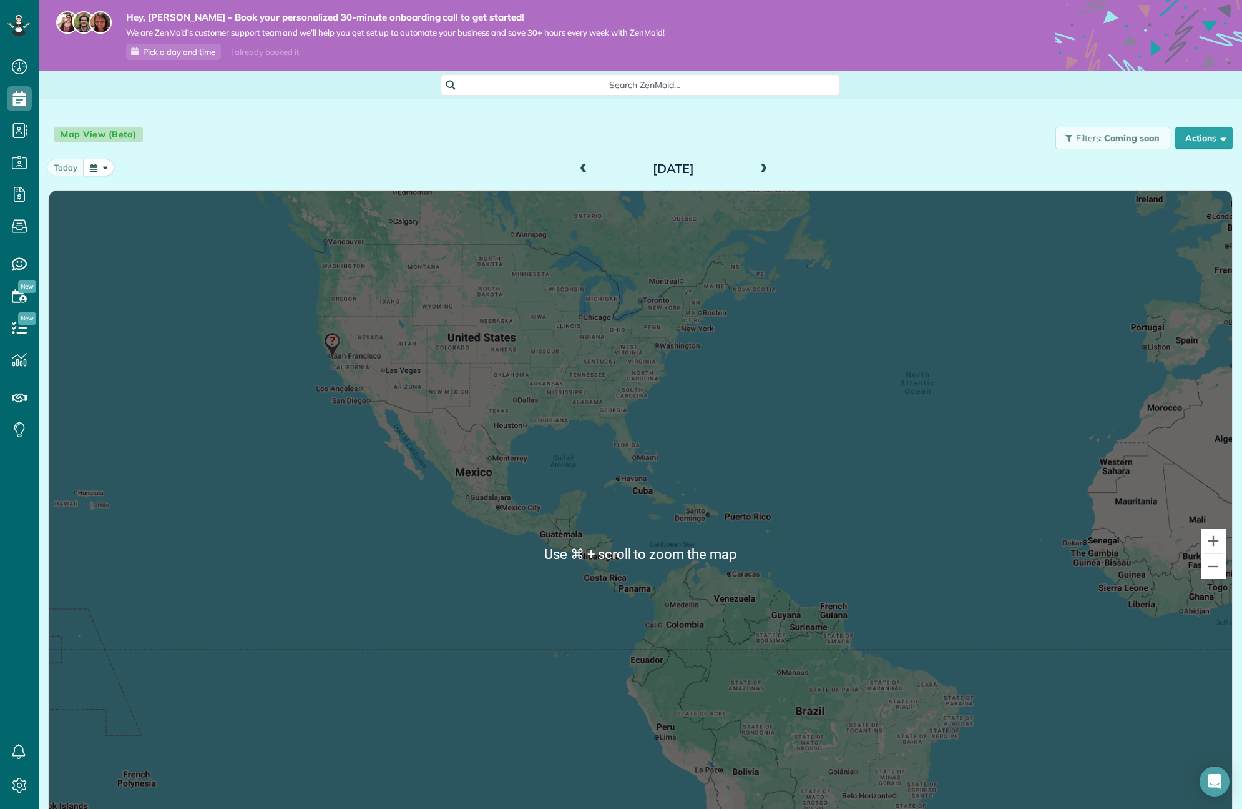
scroll to position [2, 0]
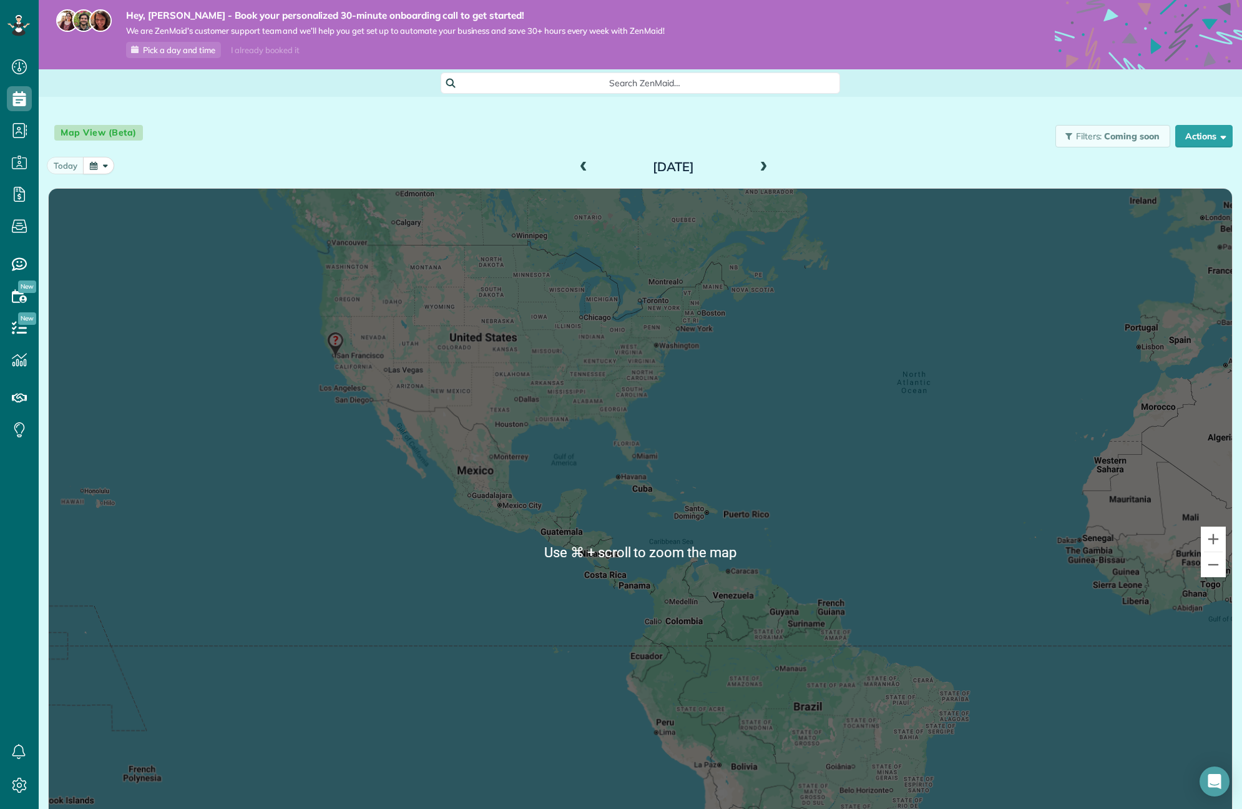
click at [336, 342] on img at bounding box center [335, 345] width 17 height 27
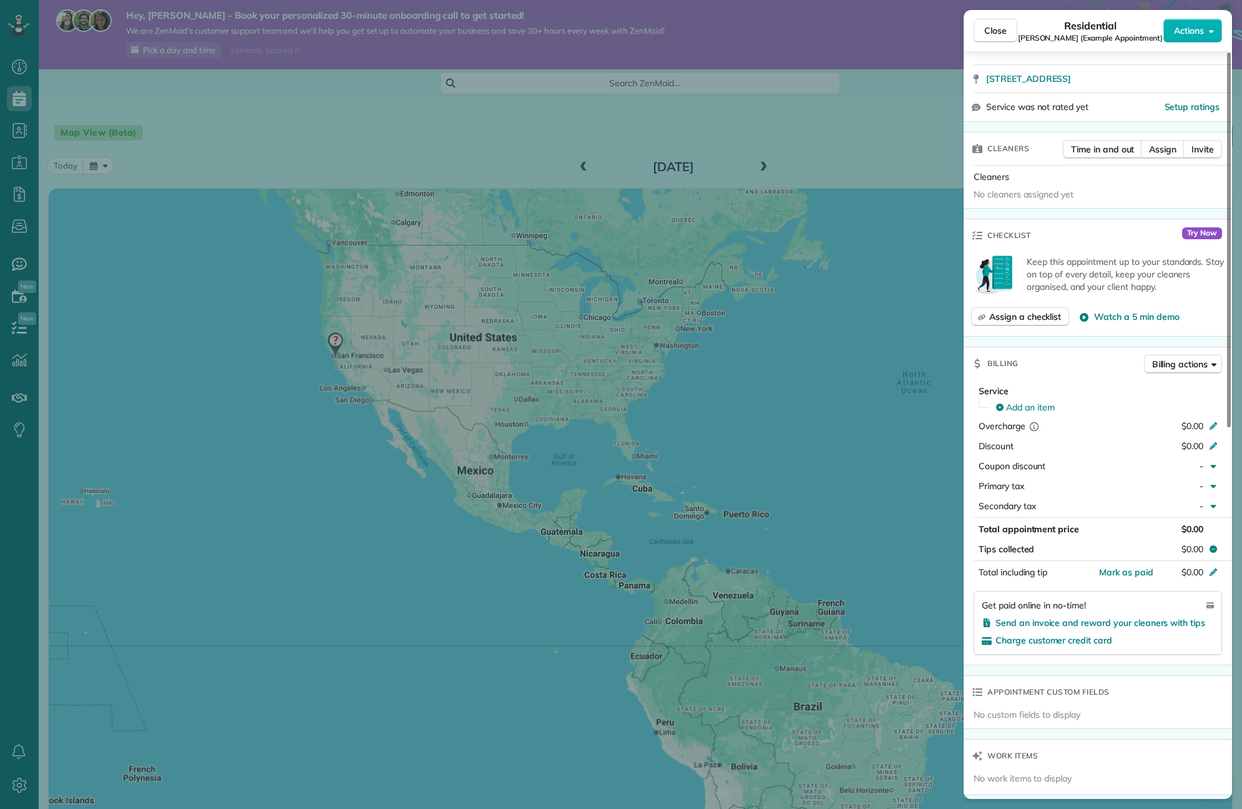
scroll to position [233, 0]
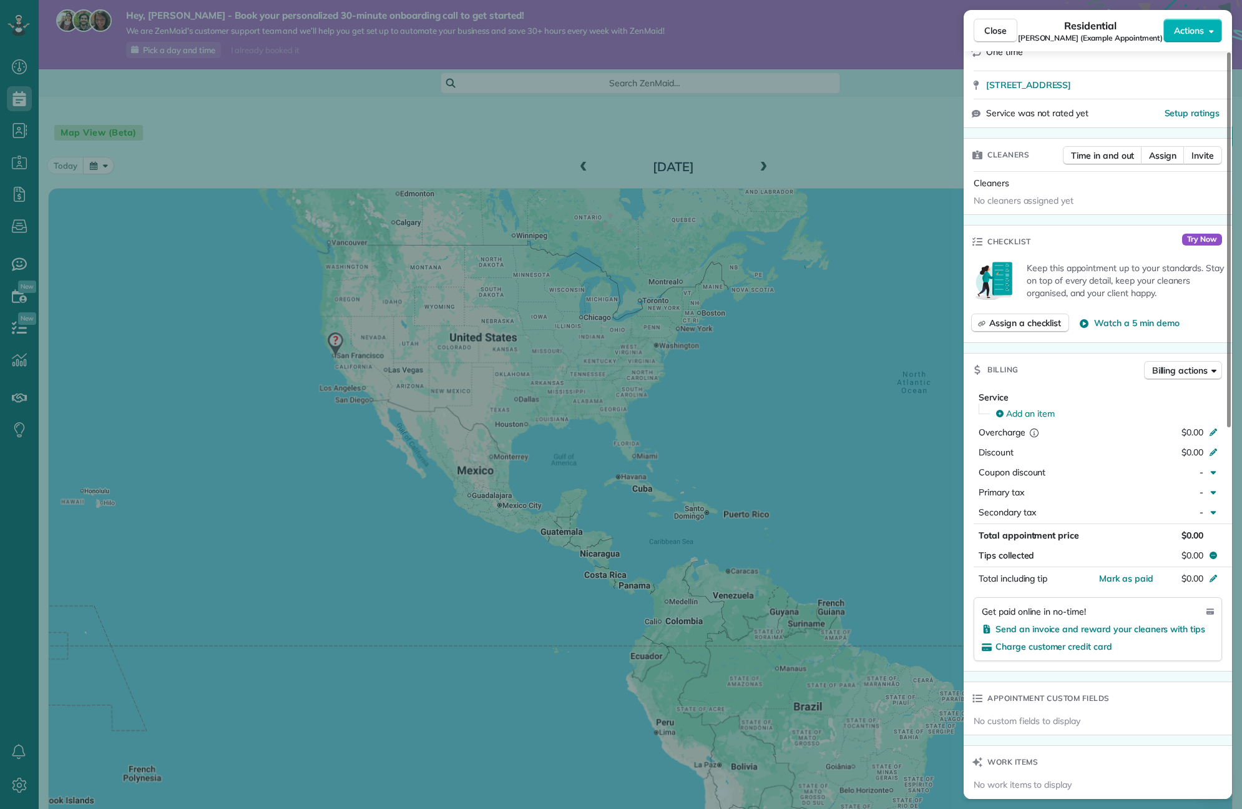
click at [764, 396] on div "Close Residential Amar Ghose (Example Appointment) Actions Status Active Amar G…" at bounding box center [621, 404] width 1242 height 809
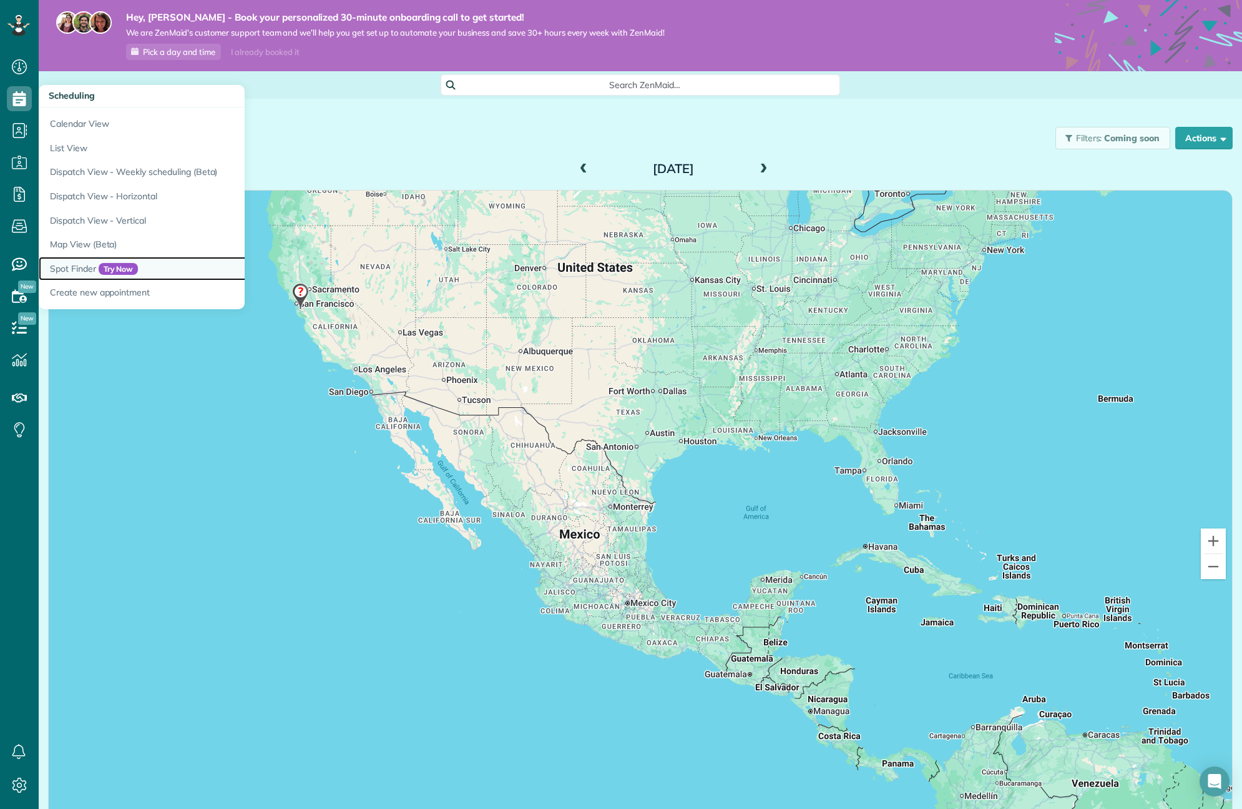
click at [85, 267] on link "Spot Finder Try Now" at bounding box center [195, 269] width 312 height 24
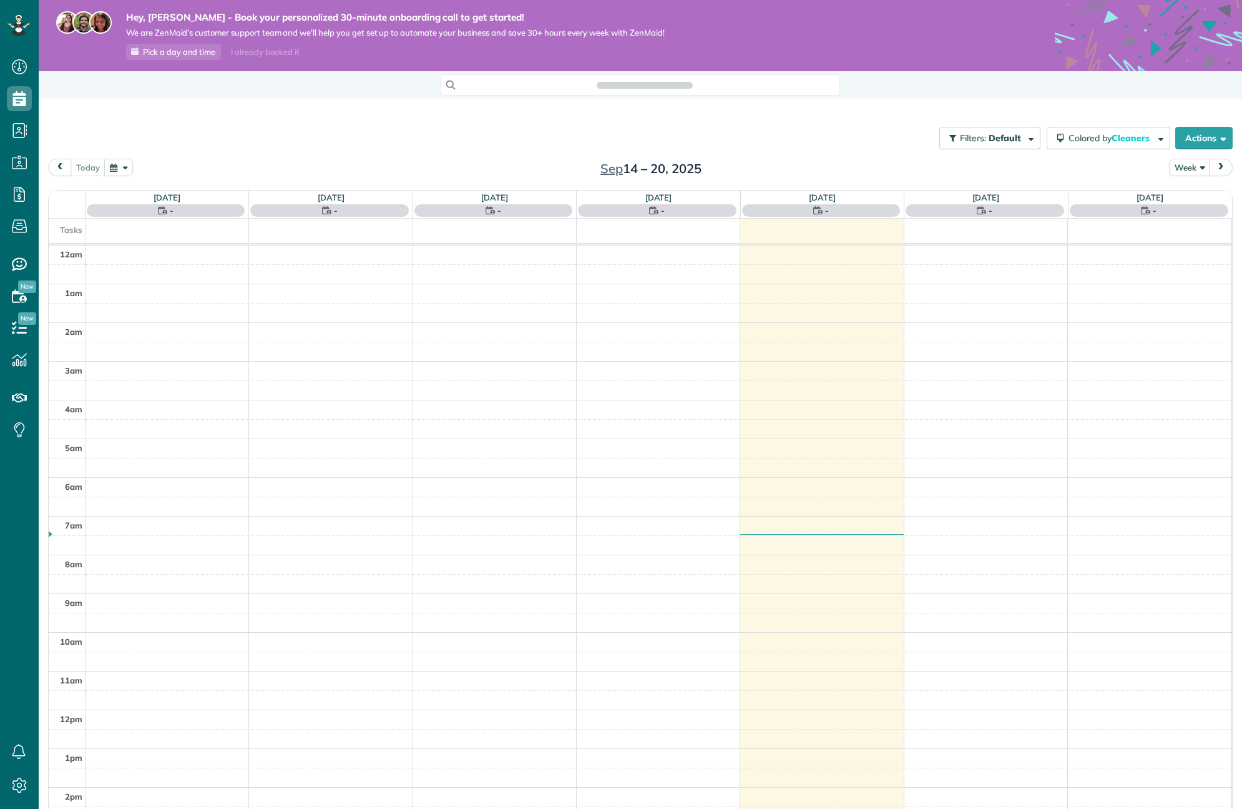
scroll to position [240, 0]
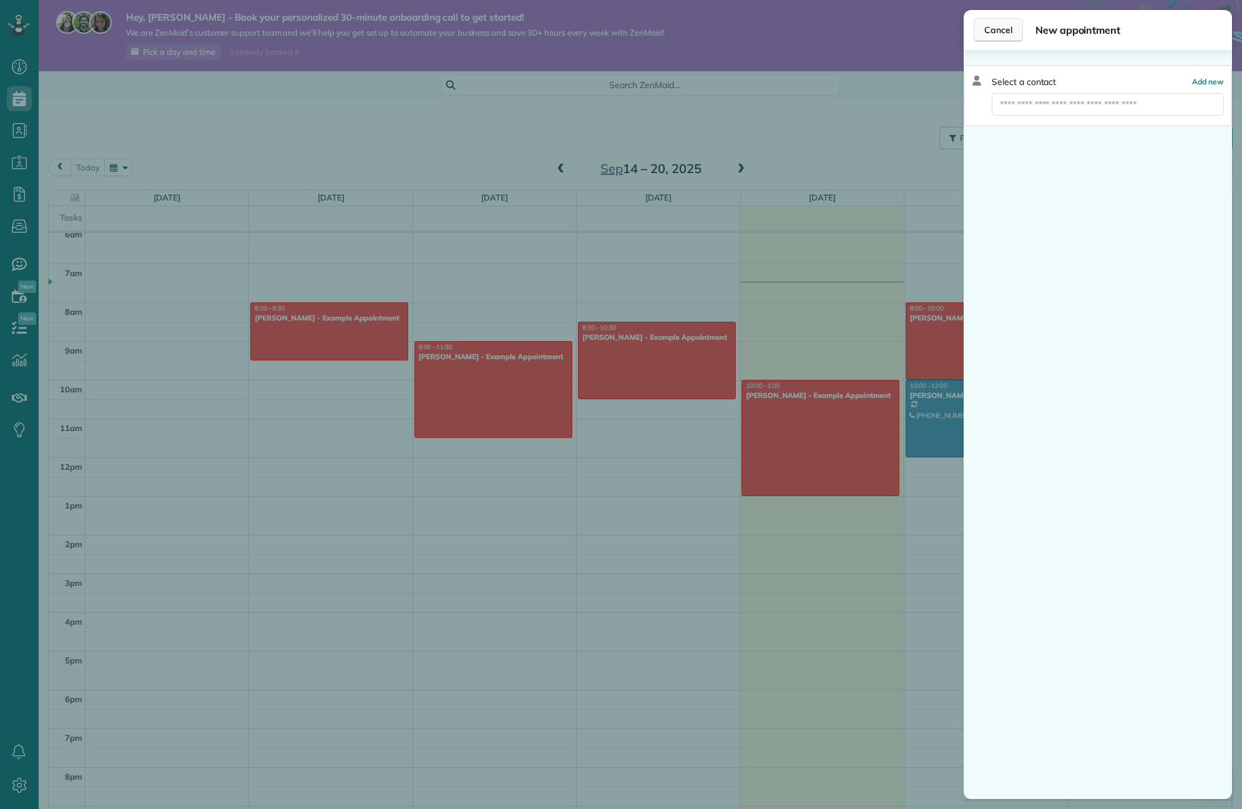
click at [983, 27] on button "Cancel" at bounding box center [998, 30] width 49 height 24
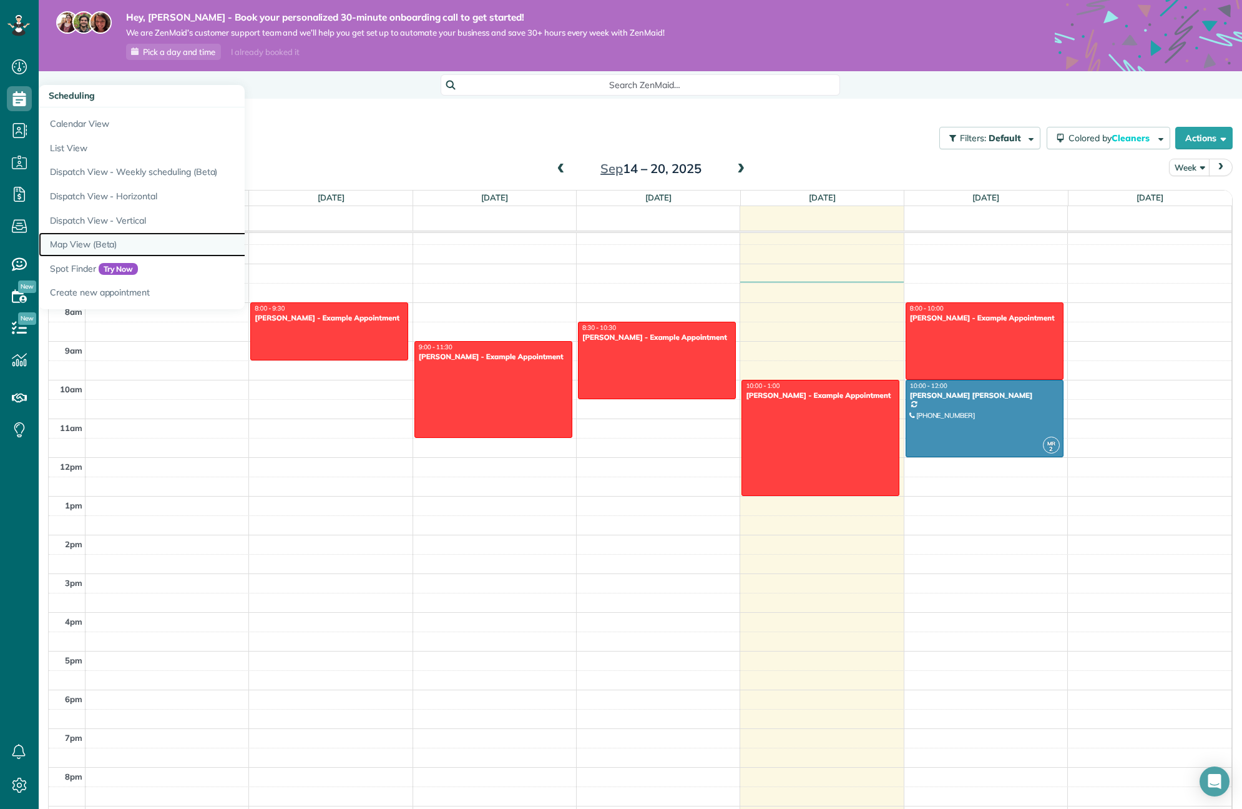
click at [108, 243] on link "Map View (Beta)" at bounding box center [195, 244] width 312 height 24
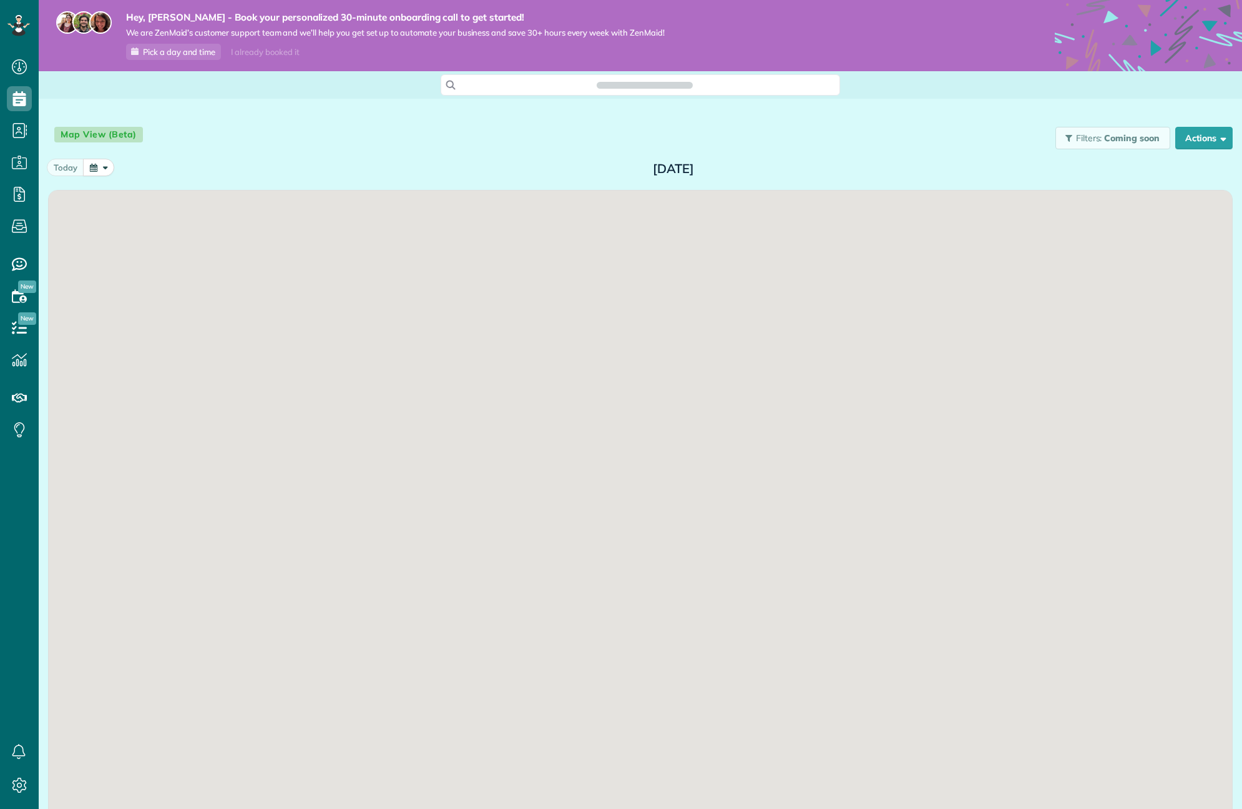
scroll to position [6, 6]
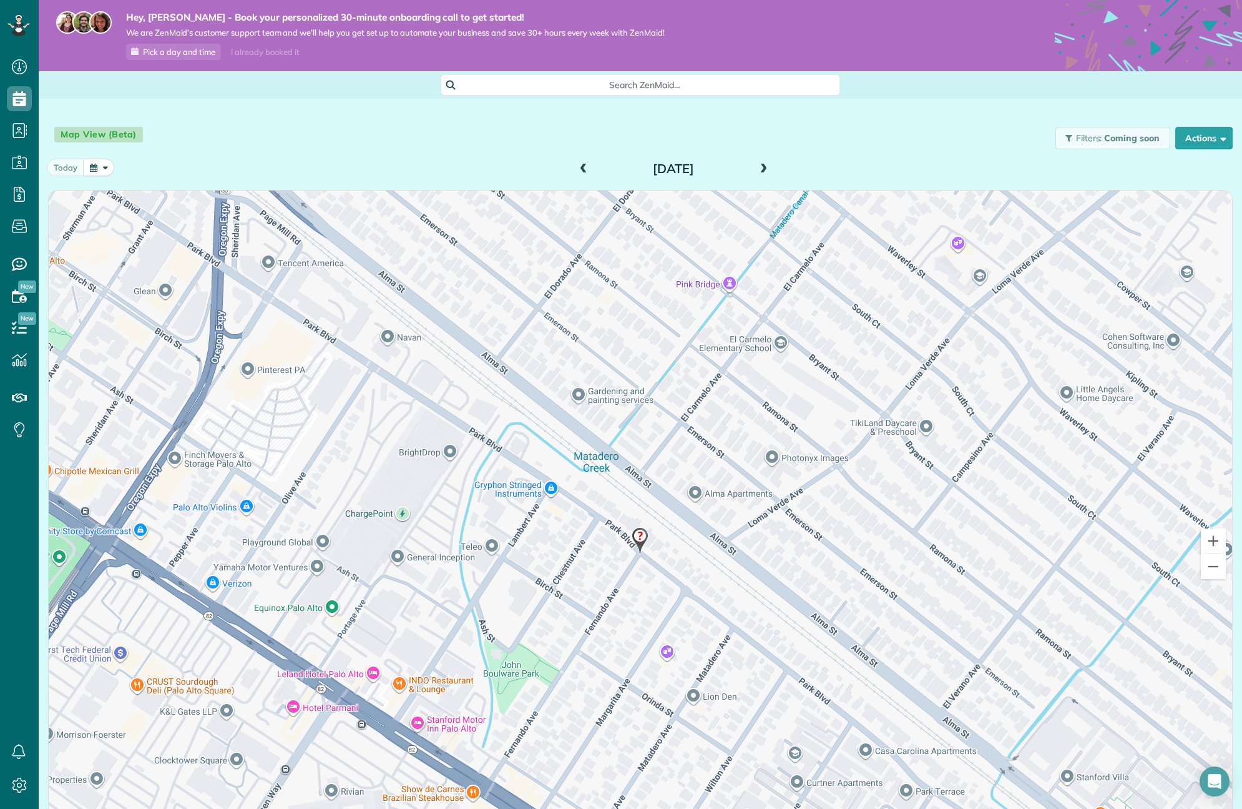
click at [649, 92] on div "Search ZenMaid…" at bounding box center [641, 84] width 400 height 21
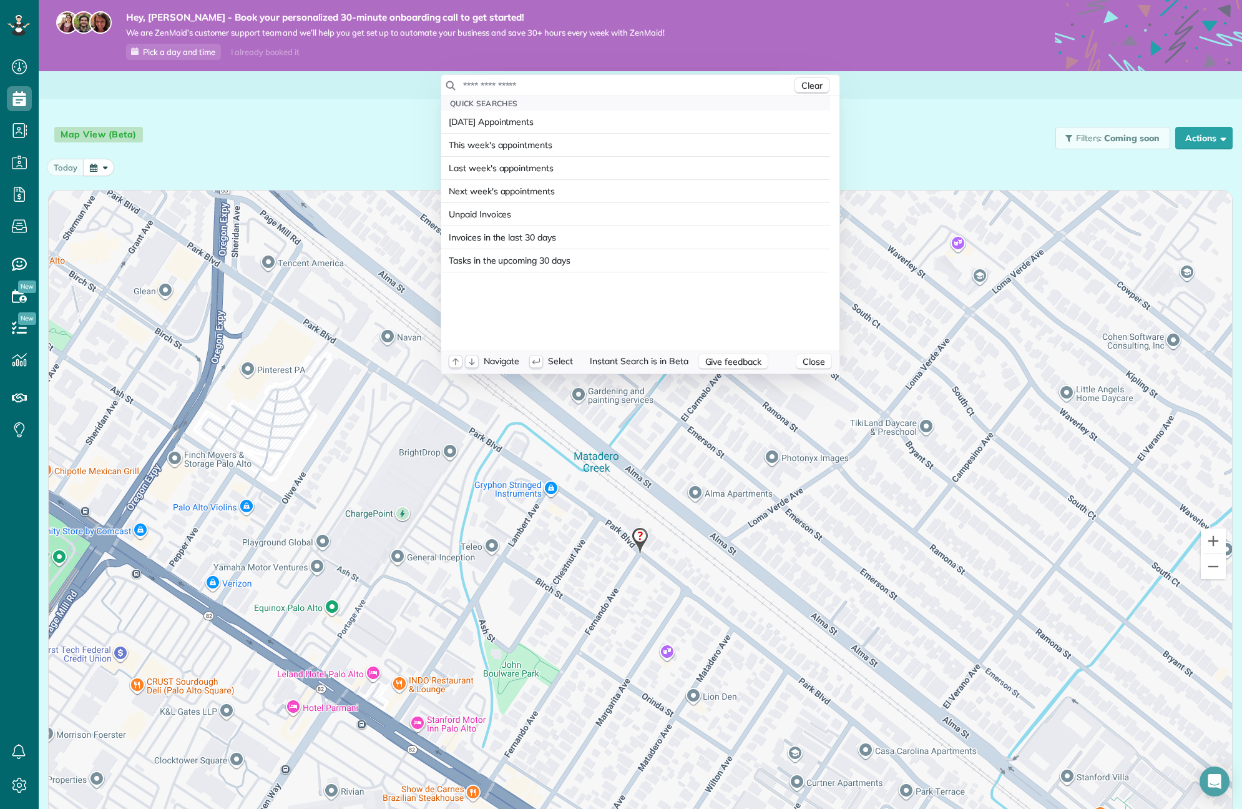
click at [361, 139] on html "Dashboard Scheduling Calendar View List View Dispatch View - Weekly scheduling …" at bounding box center [621, 404] width 1242 height 809
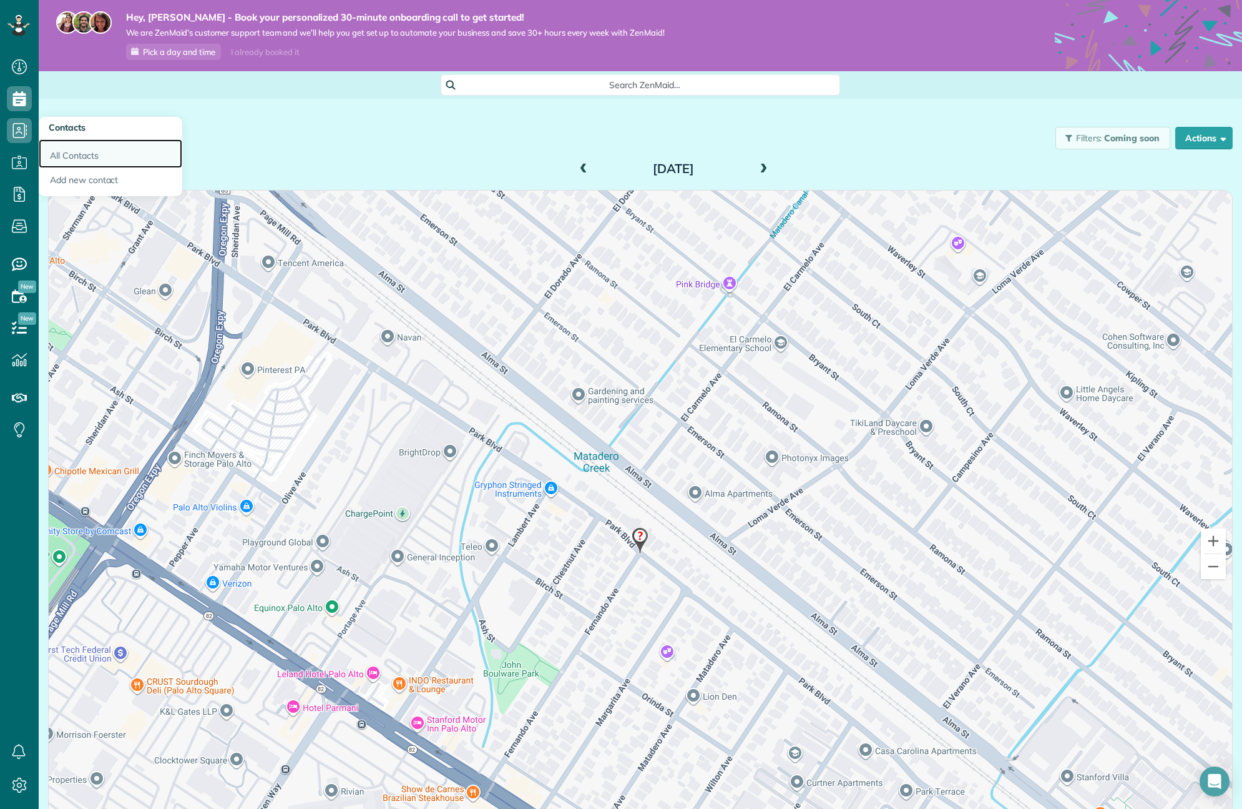
click at [71, 155] on link "All Contacts" at bounding box center [111, 153] width 144 height 29
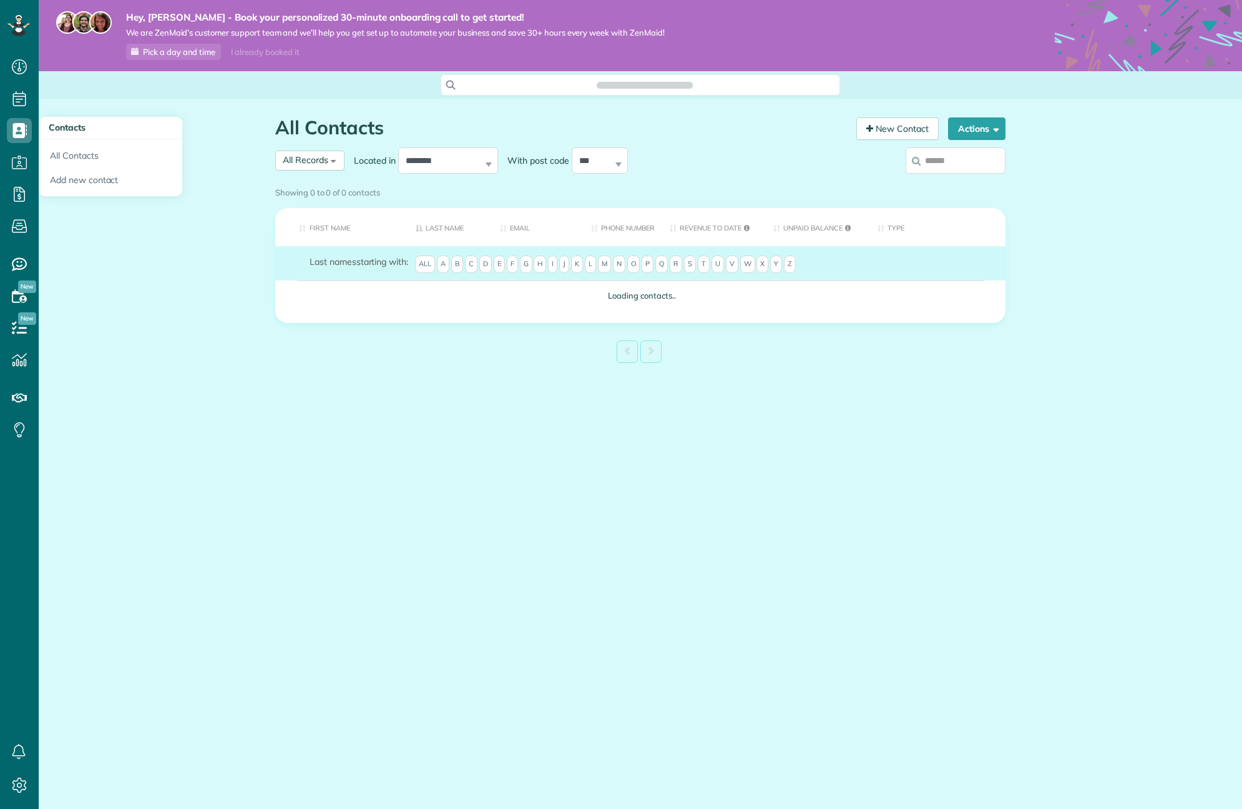
scroll to position [6, 6]
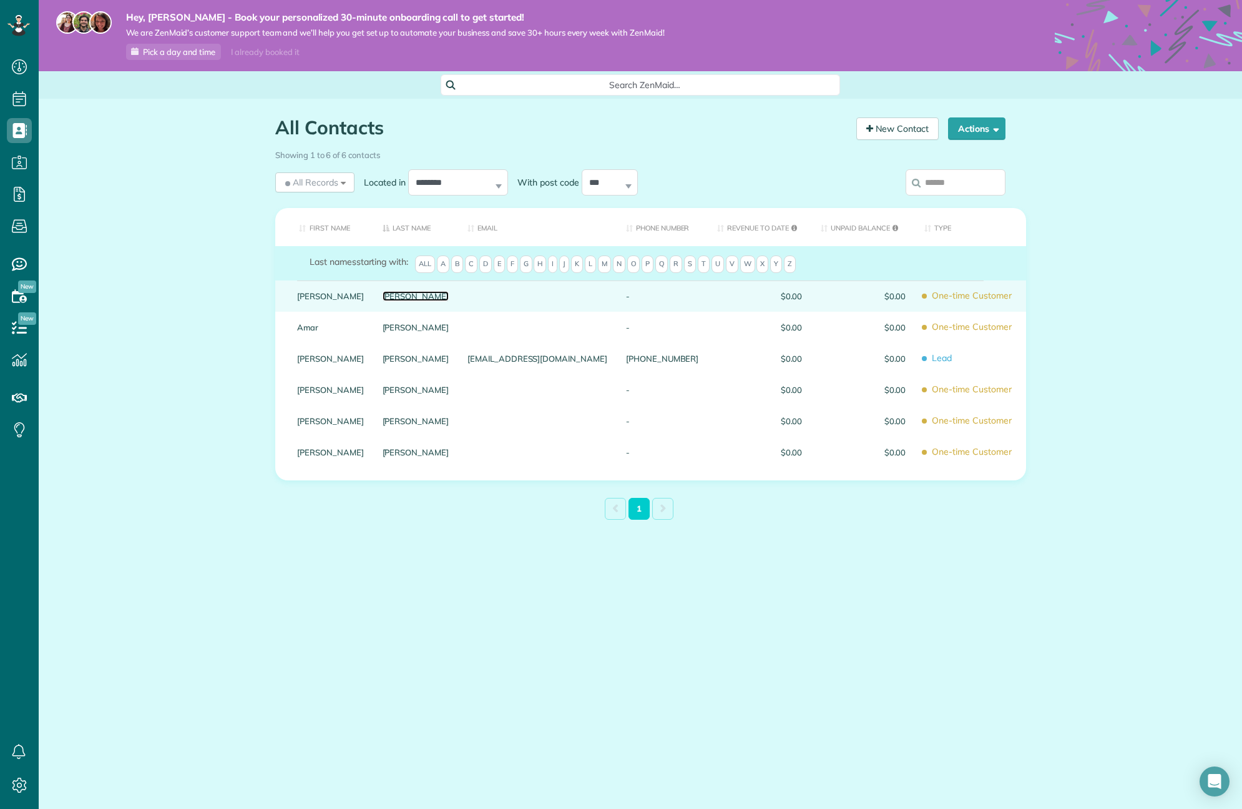
click at [428, 297] on link "[PERSON_NAME]" at bounding box center [416, 296] width 67 height 9
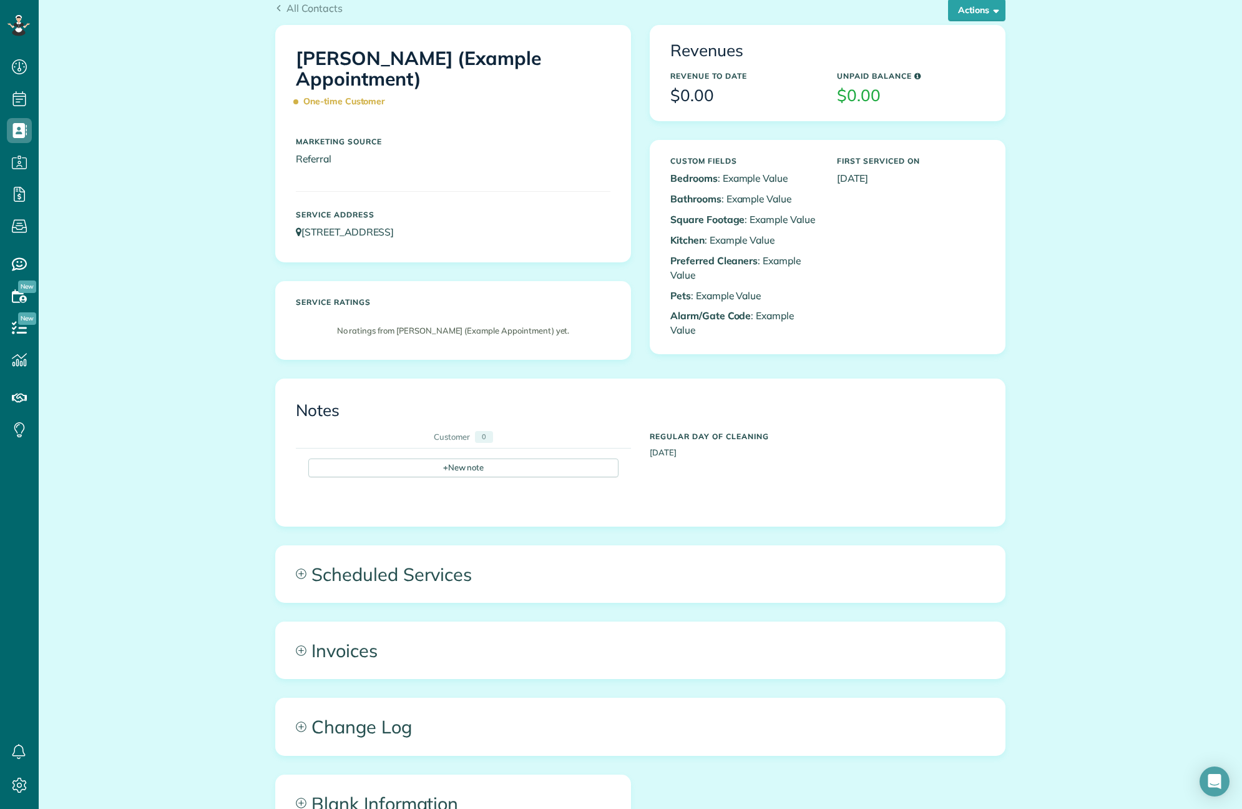
scroll to position [114, 0]
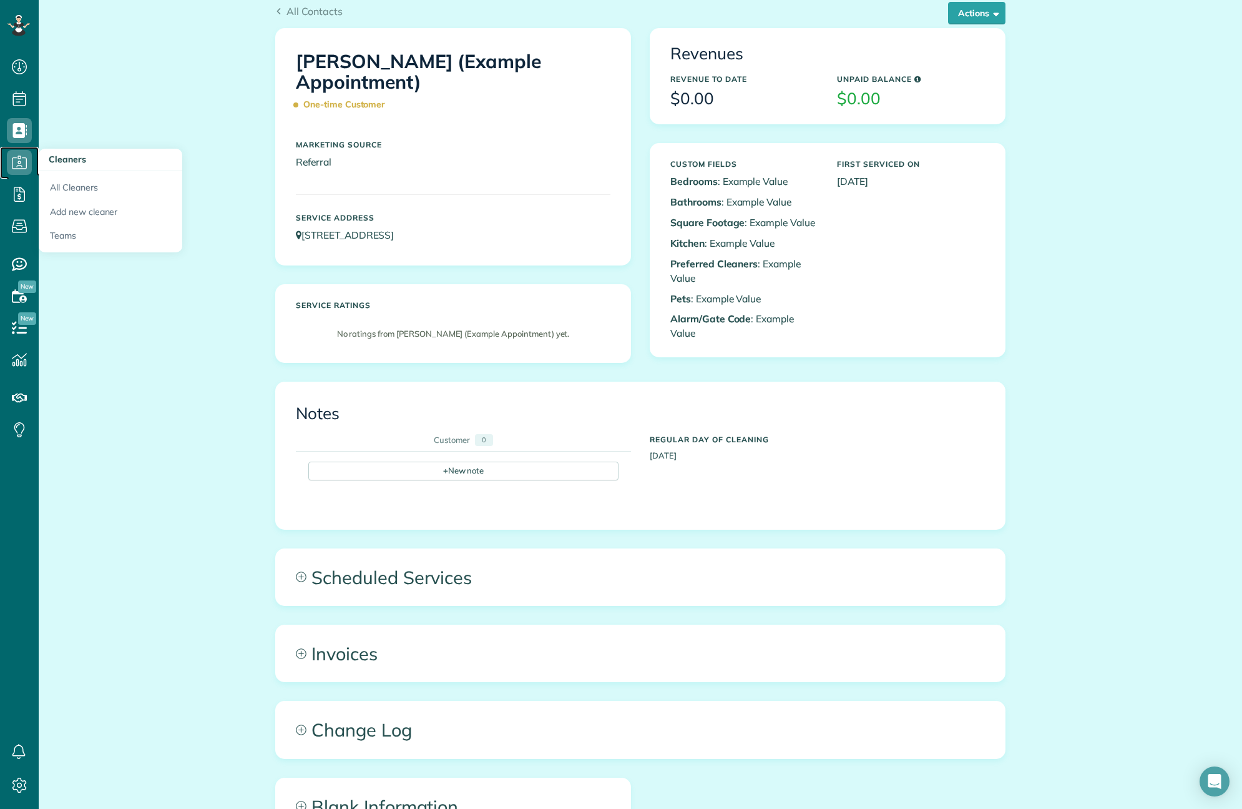
click at [19, 158] on icon at bounding box center [19, 162] width 25 height 25
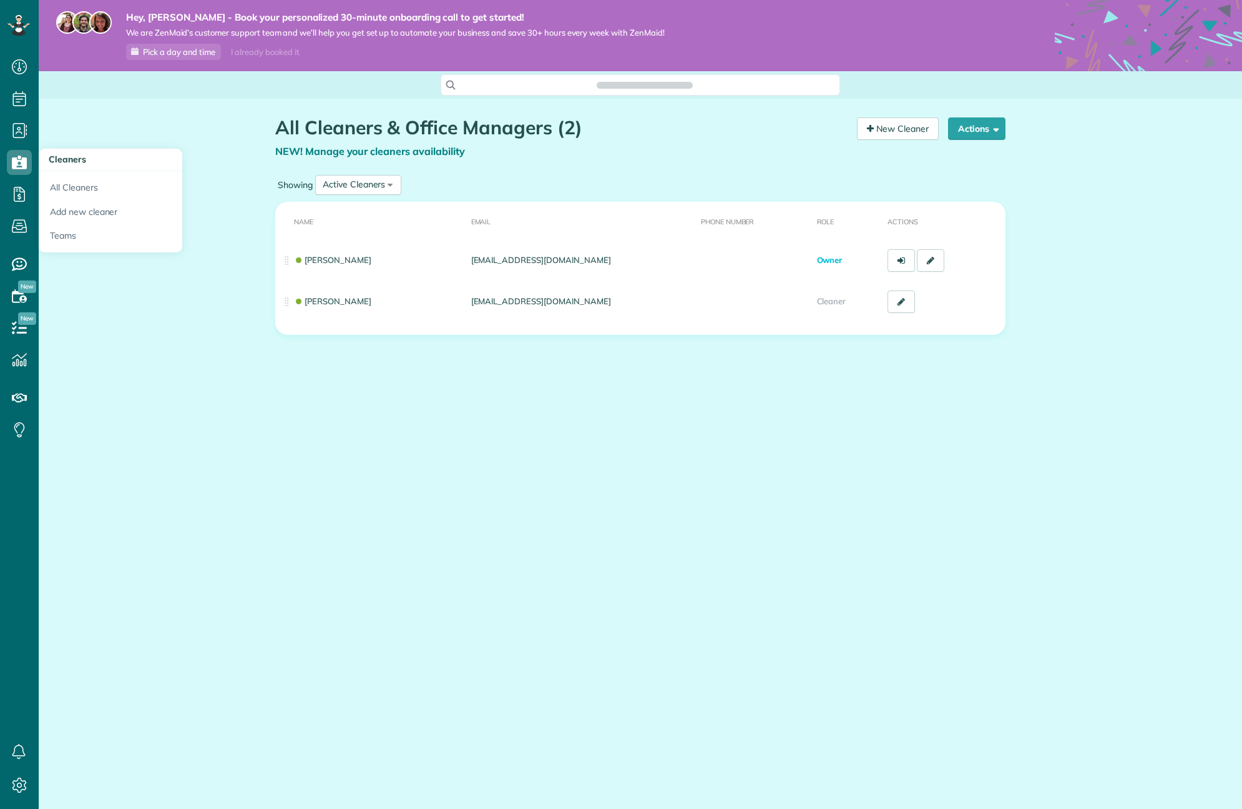
scroll to position [6, 6]
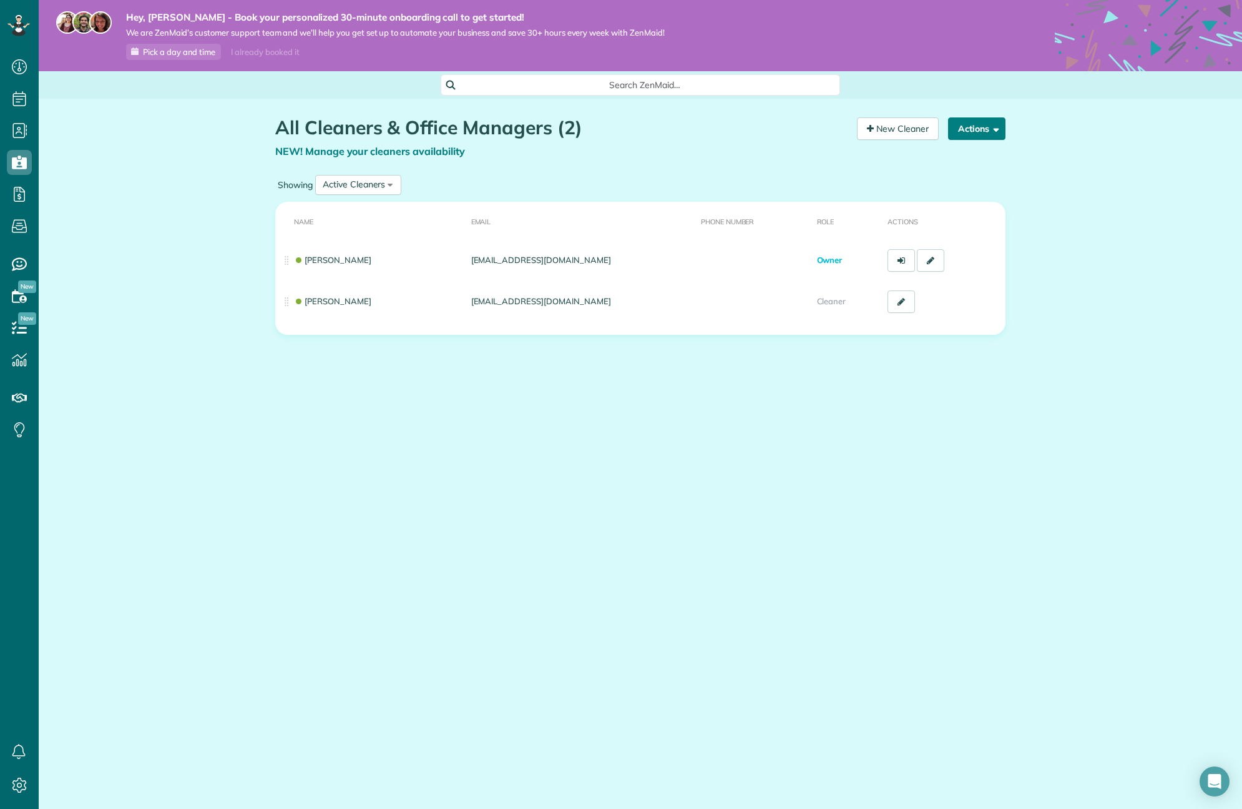
click at [988, 131] on button "Actions" at bounding box center [976, 128] width 57 height 22
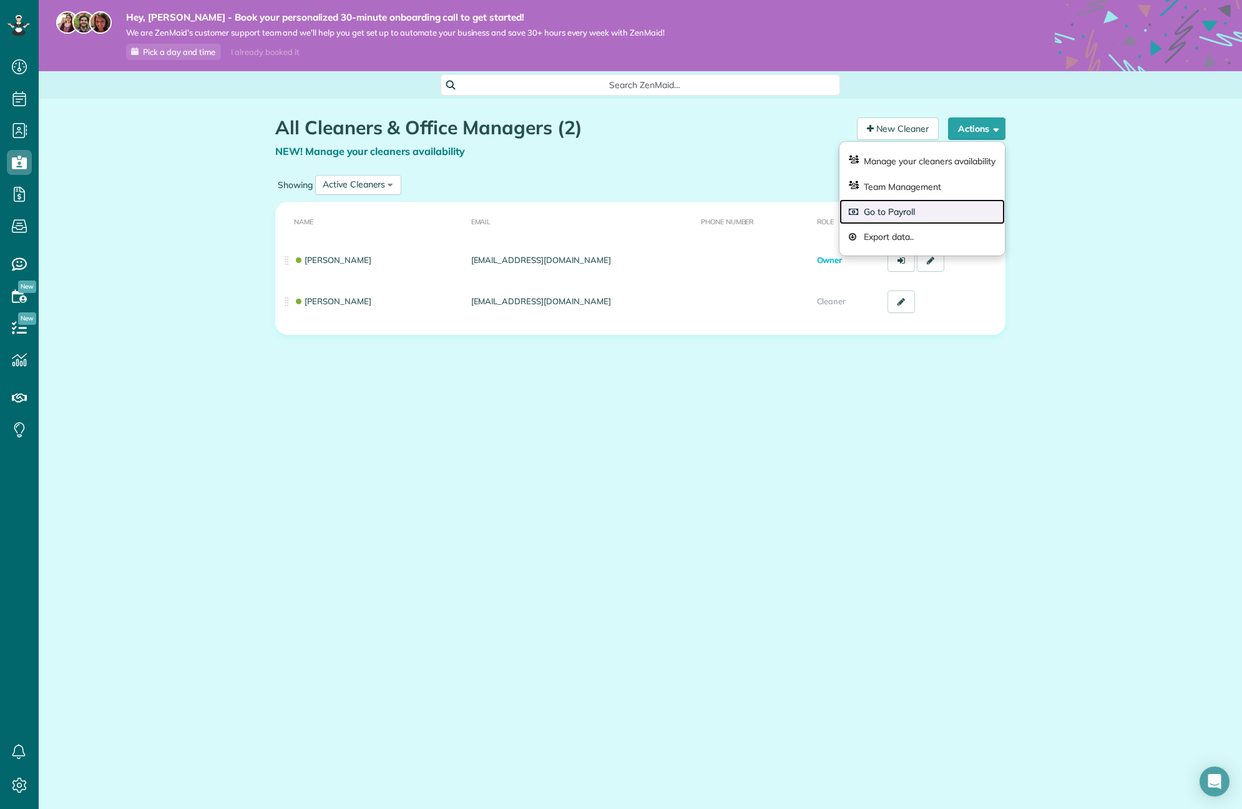
click at [932, 217] on link "Go to Payroll" at bounding box center [922, 211] width 165 height 25
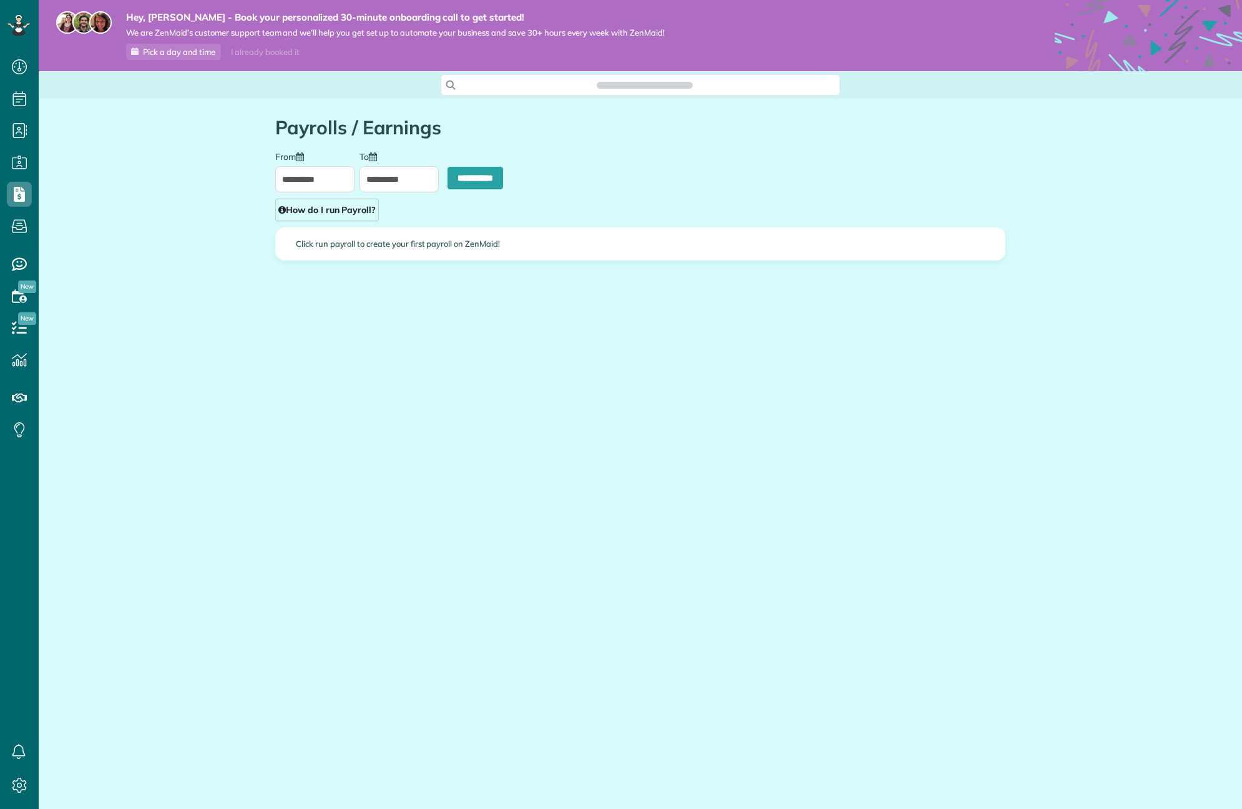
scroll to position [6, 6]
type input "**********"
click at [176, 184] on div "**********" at bounding box center [641, 226] width 1204 height 255
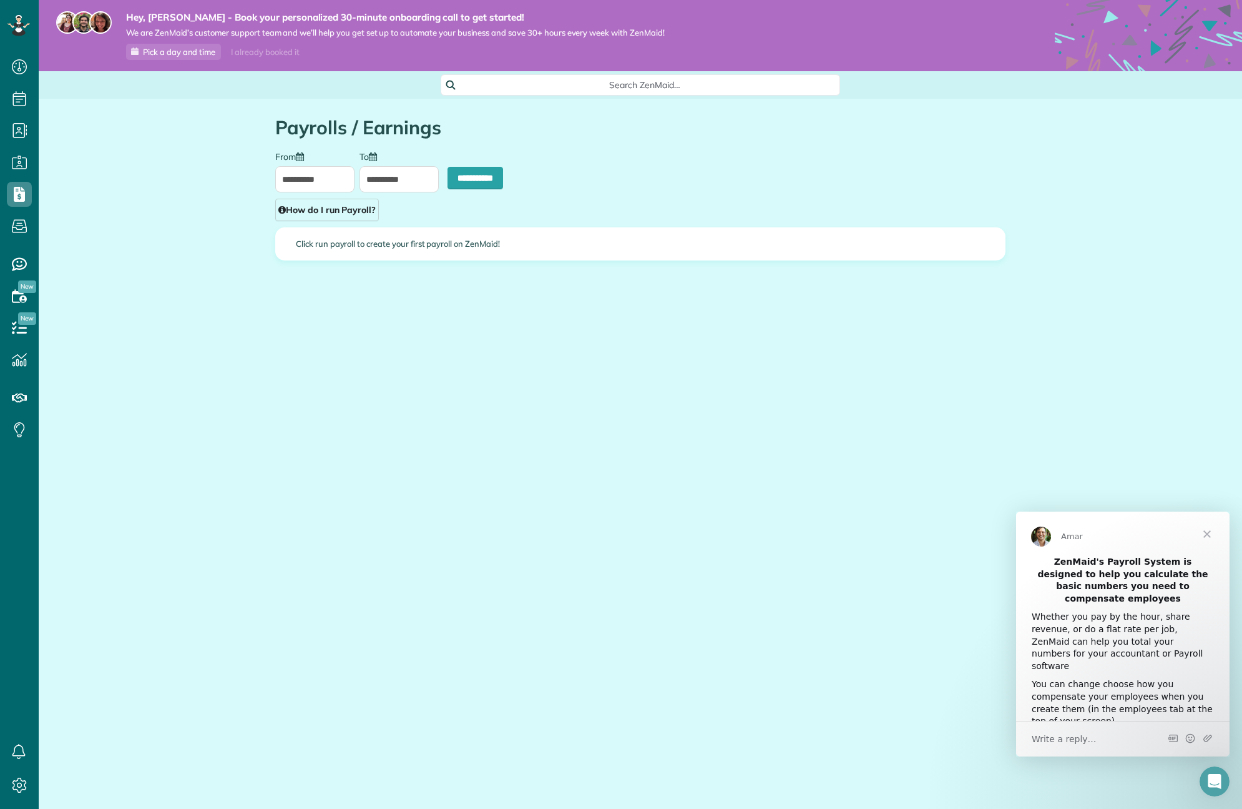
scroll to position [0, 0]
click at [394, 248] on div "Click run payroll to create your first payroll on ZenMaid!" at bounding box center [640, 244] width 729 height 32
click at [441, 243] on div "Click run payroll to create your first payroll on ZenMaid!" at bounding box center [640, 244] width 729 height 32
click at [419, 247] on div "Click run payroll to create your first payroll on ZenMaid!" at bounding box center [640, 244] width 729 height 32
click at [20, 229] on use at bounding box center [19, 226] width 15 height 13
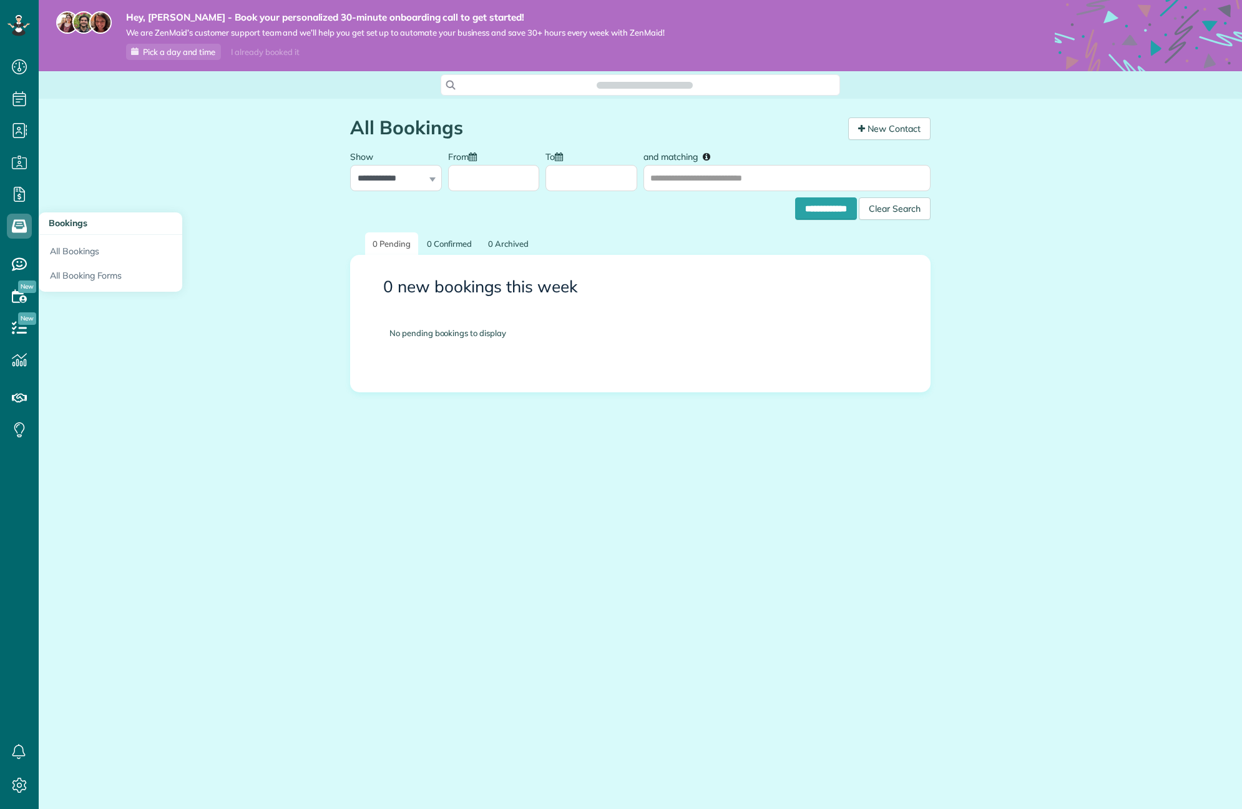
scroll to position [6, 6]
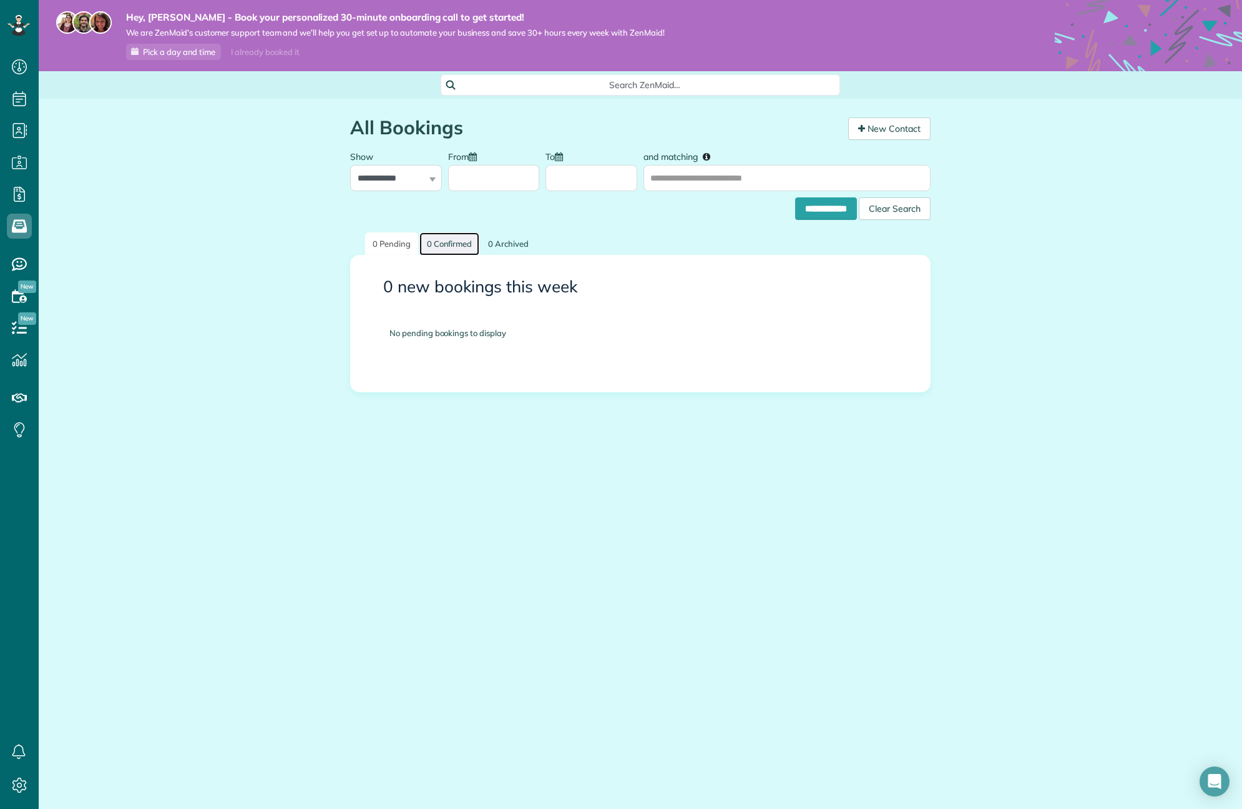
click at [453, 248] on link "0 Confirmed" at bounding box center [450, 243] width 61 height 23
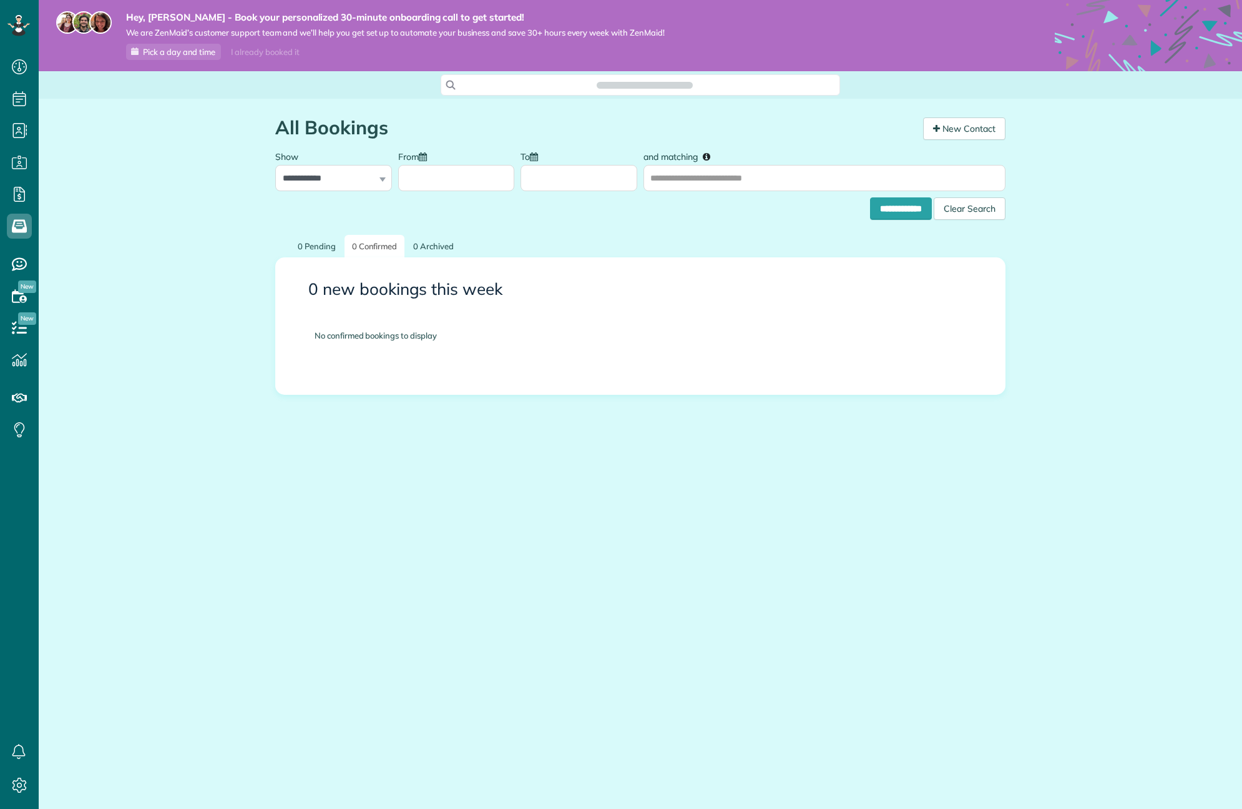
scroll to position [6, 6]
click at [524, 245] on ul "0 Pending 0 Confirmed 0 Archived" at bounding box center [640, 246] width 730 height 22
click at [320, 250] on link "0 Pending" at bounding box center [316, 246] width 53 height 23
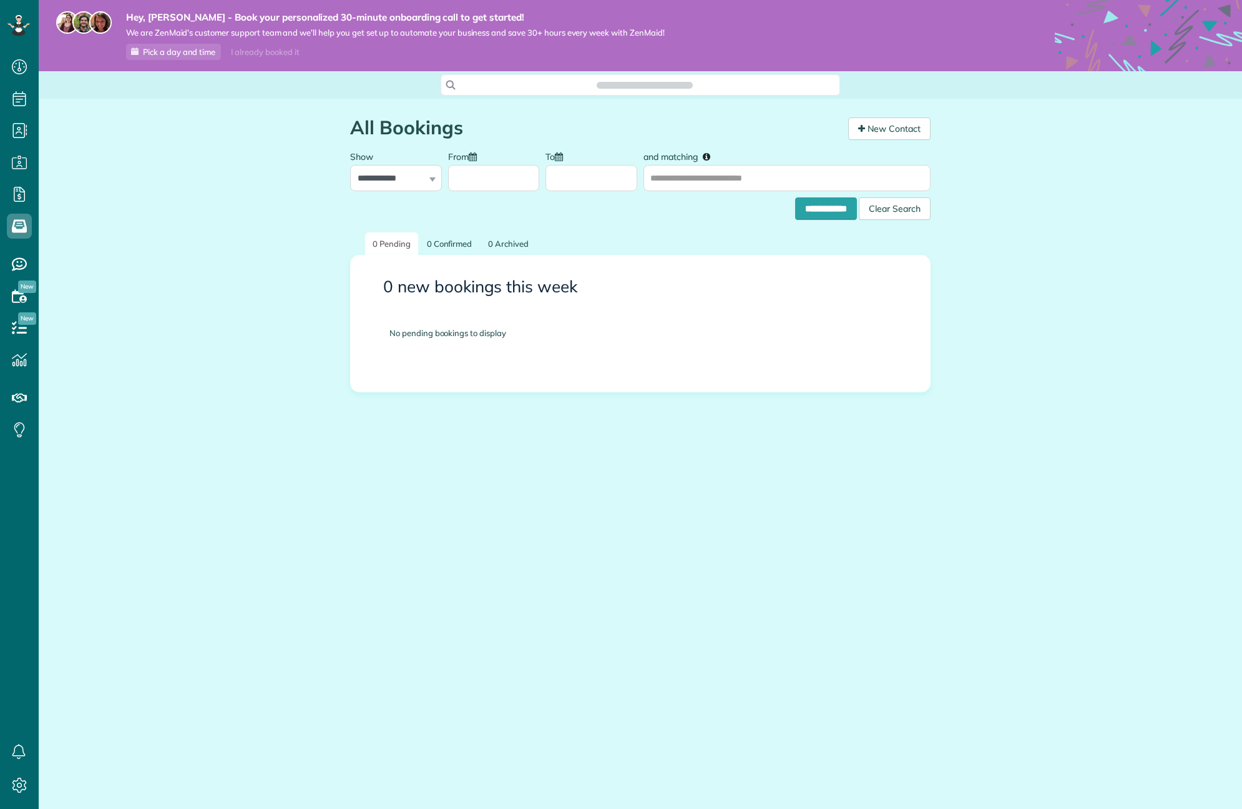
scroll to position [6, 6]
click at [16, 264] on icon at bounding box center [19, 264] width 25 height 25
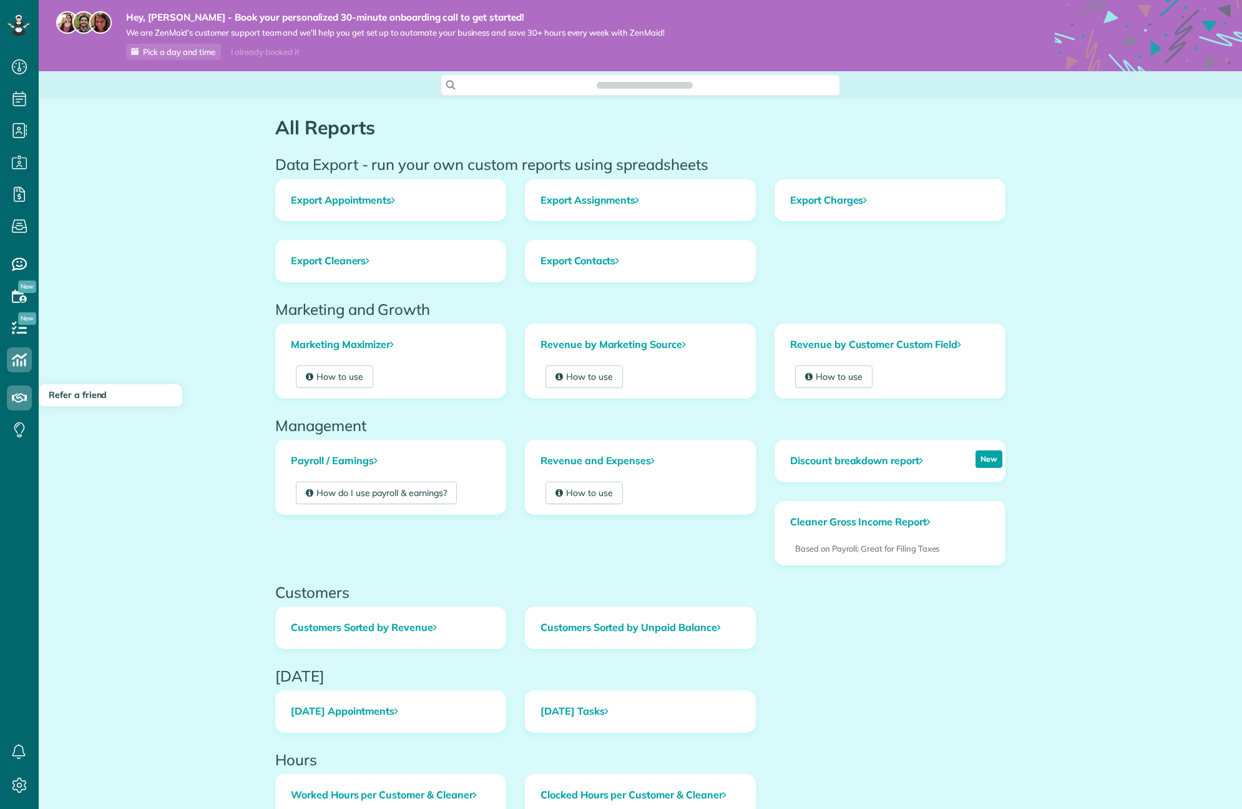
scroll to position [6, 6]
